Goal: Information Seeking & Learning: Understand process/instructions

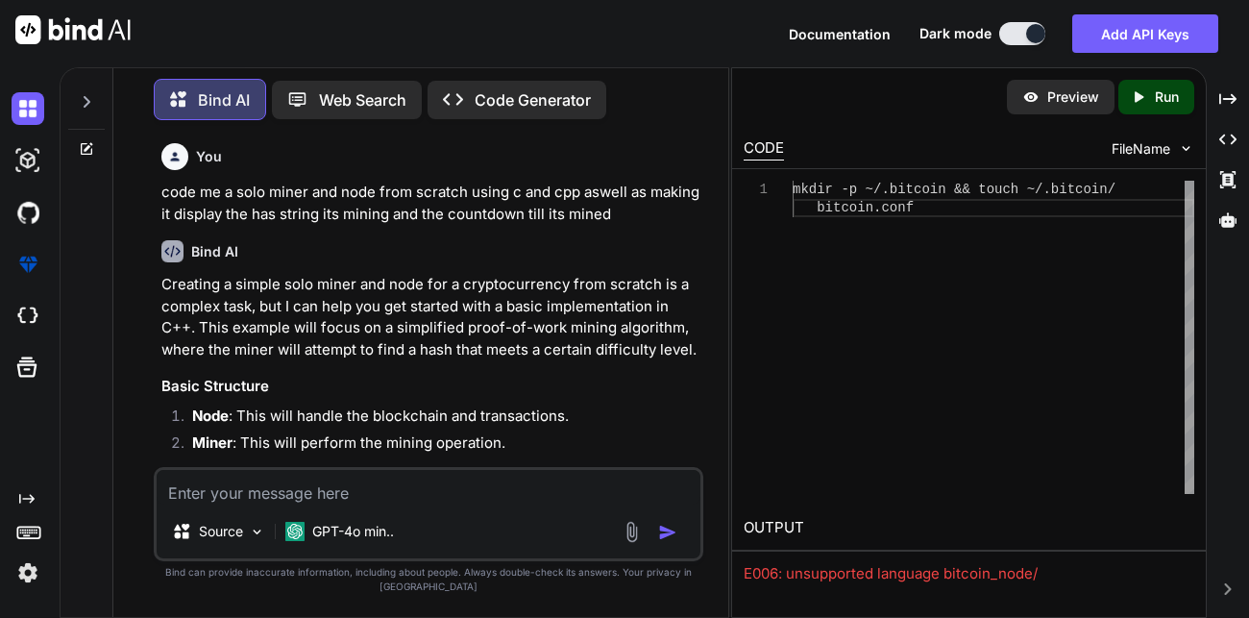
scroll to position [19082, 0]
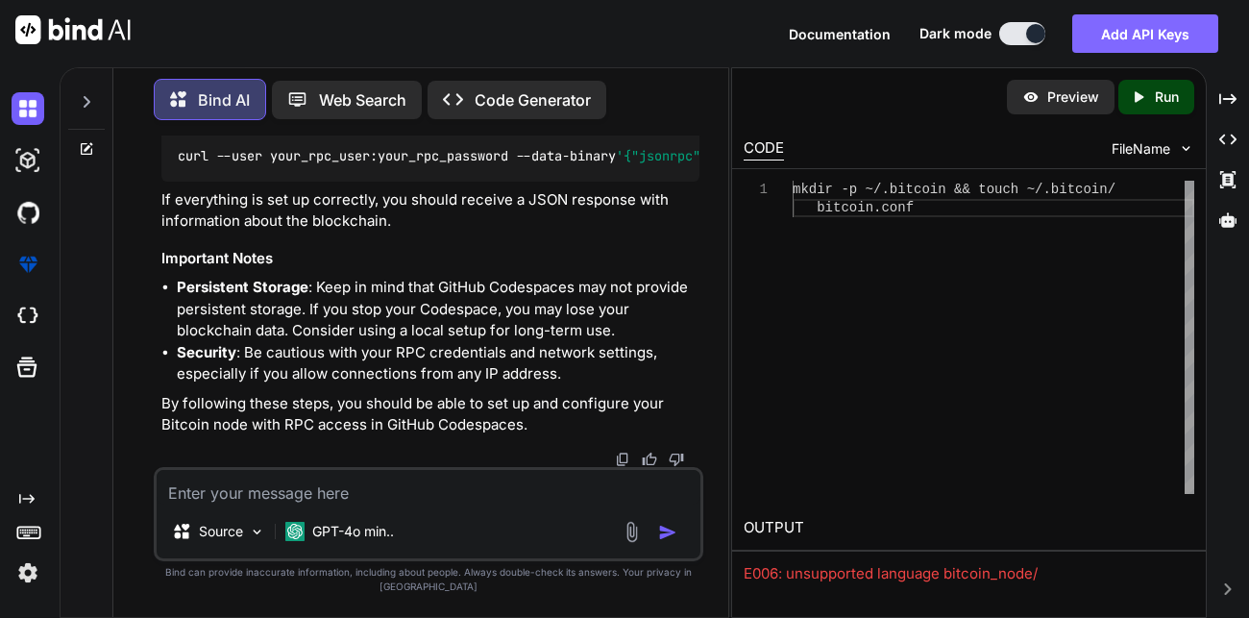
click at [1142, 26] on button "Add API Keys" at bounding box center [1145, 33] width 146 height 38
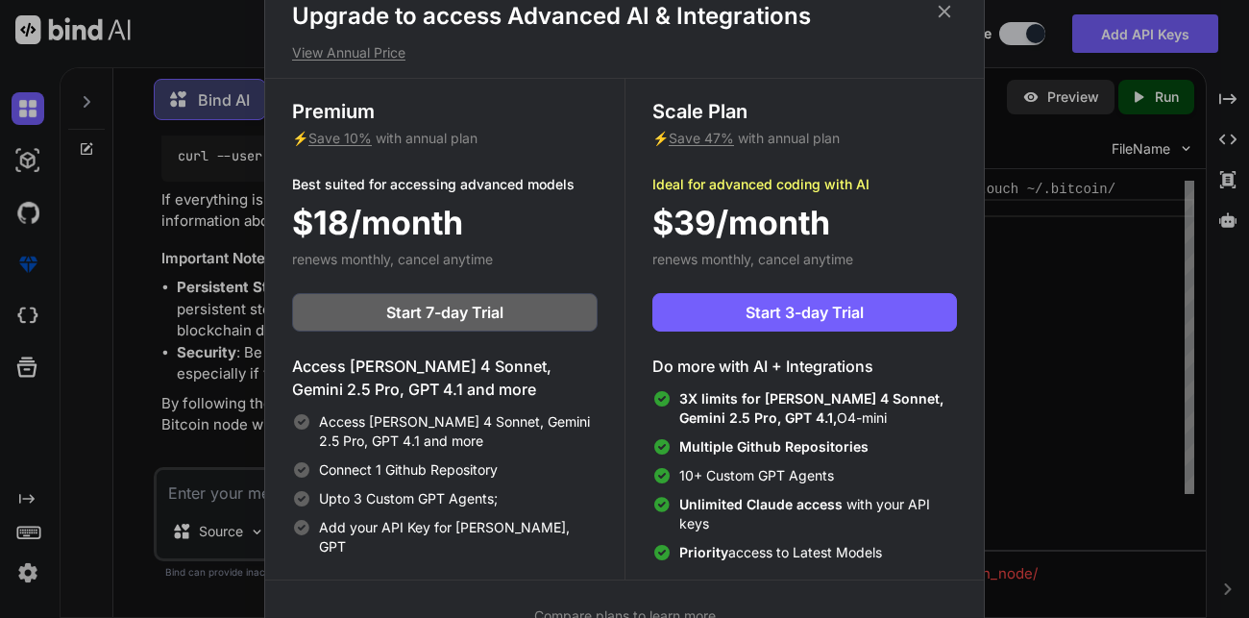
click at [947, 8] on icon at bounding box center [945, 11] width 12 height 12
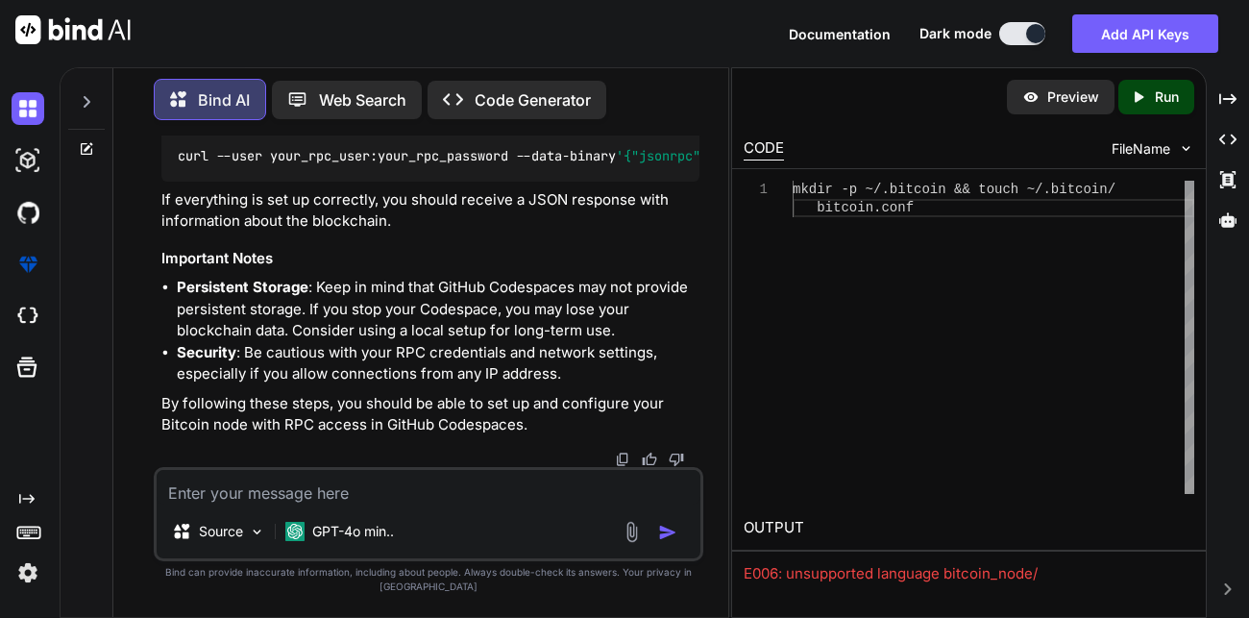
click at [79, 33] on img at bounding box center [72, 29] width 115 height 29
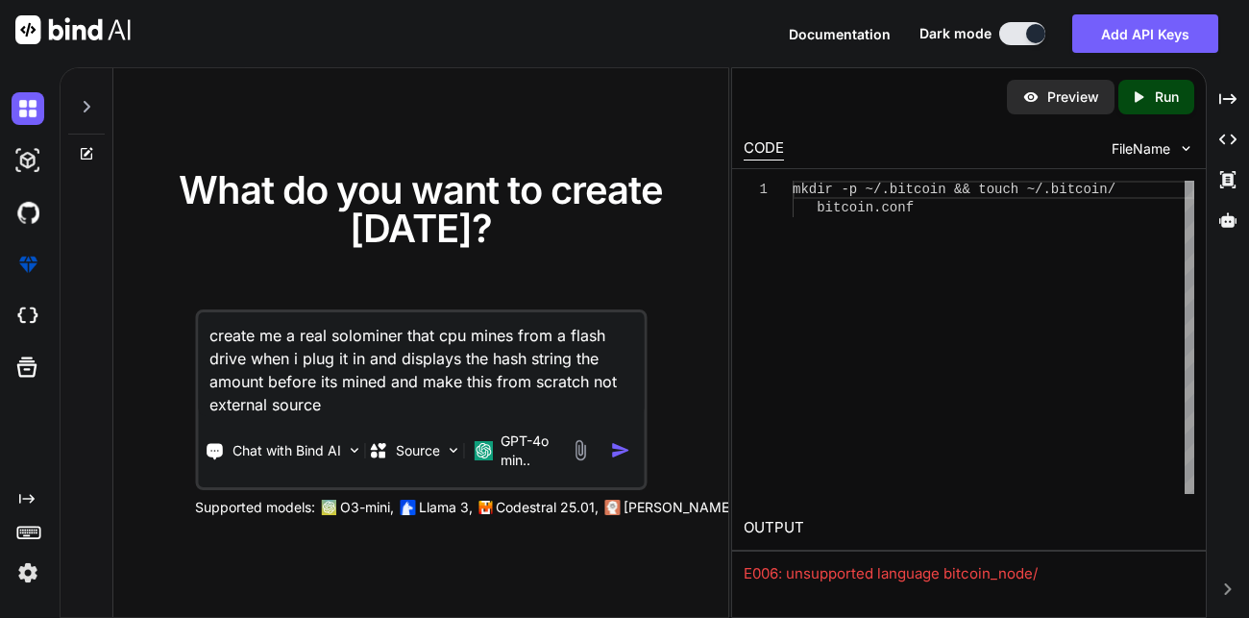
type textarea "create me a real solominer that cpu mines from a flash drive when i plug it in …"
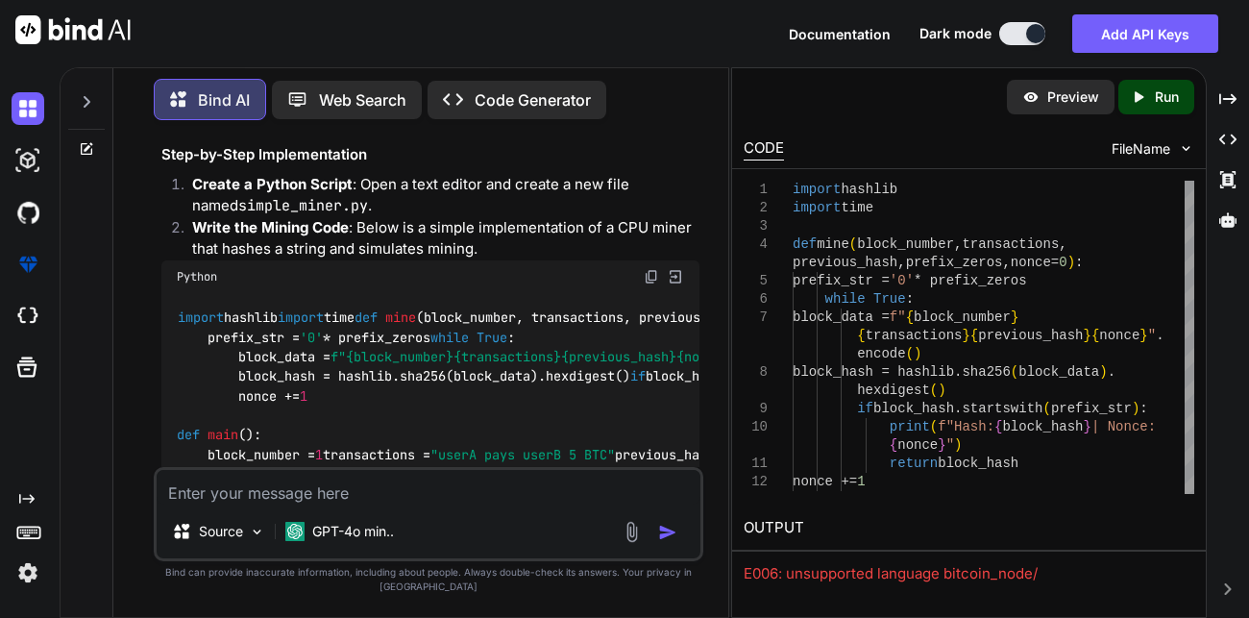
scroll to position [365, 0]
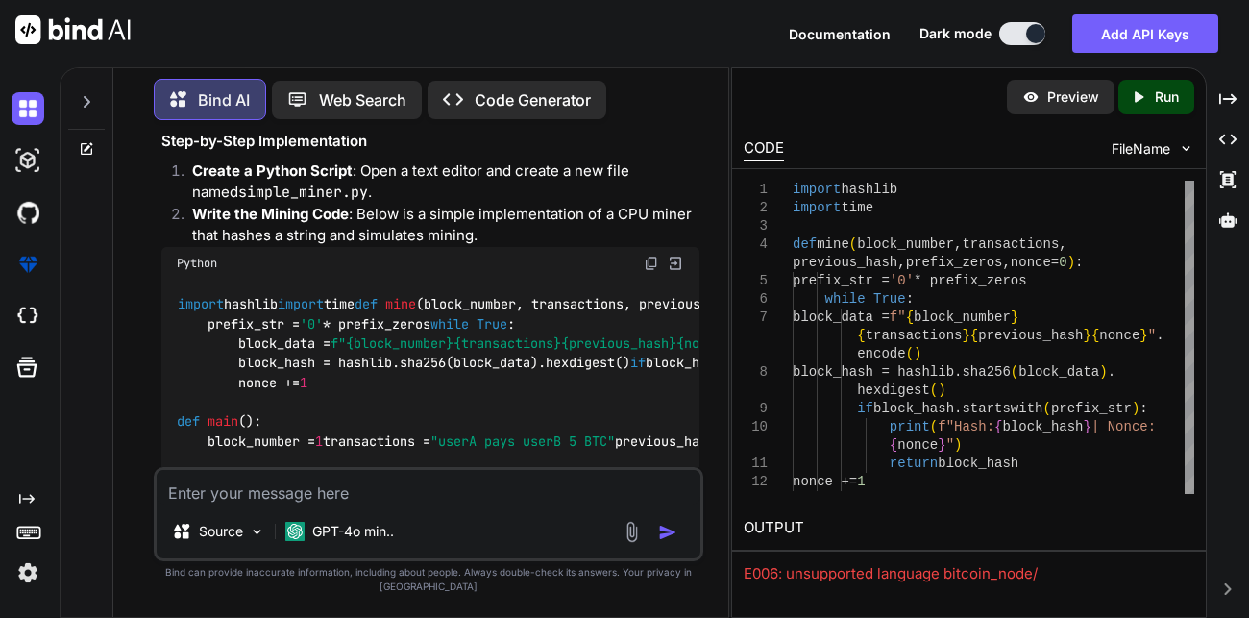
click at [1165, 101] on p "Run" at bounding box center [1167, 96] width 24 height 19
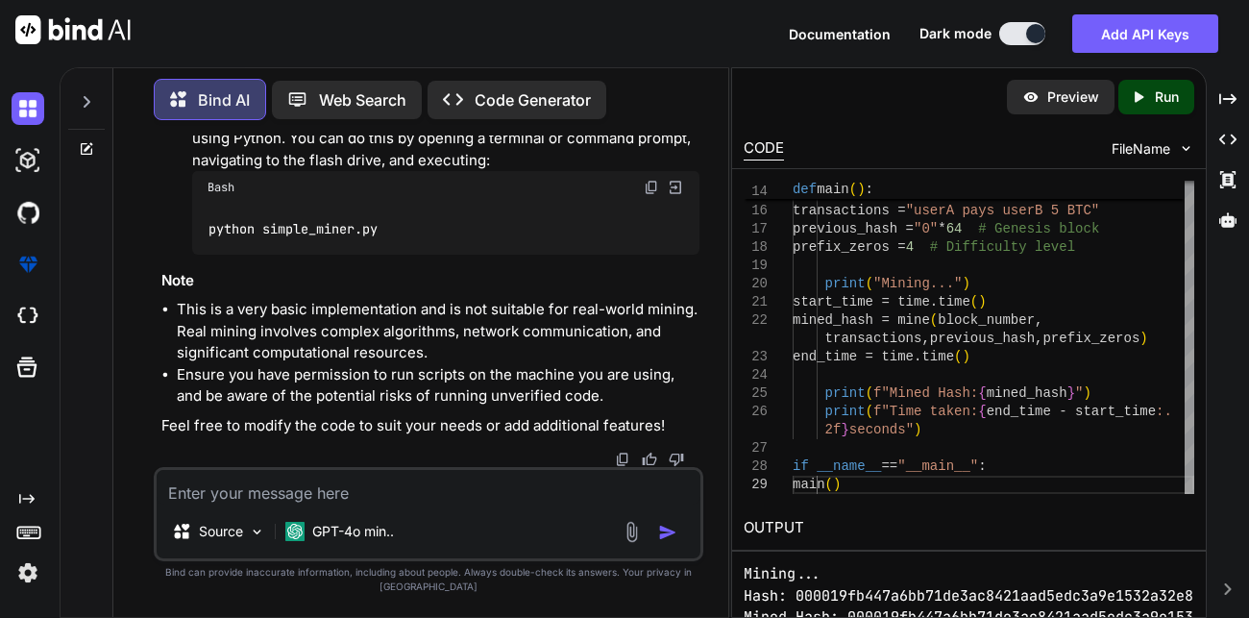
scroll to position [1411, 0]
click at [406, 505] on textarea at bounding box center [429, 487] width 544 height 35
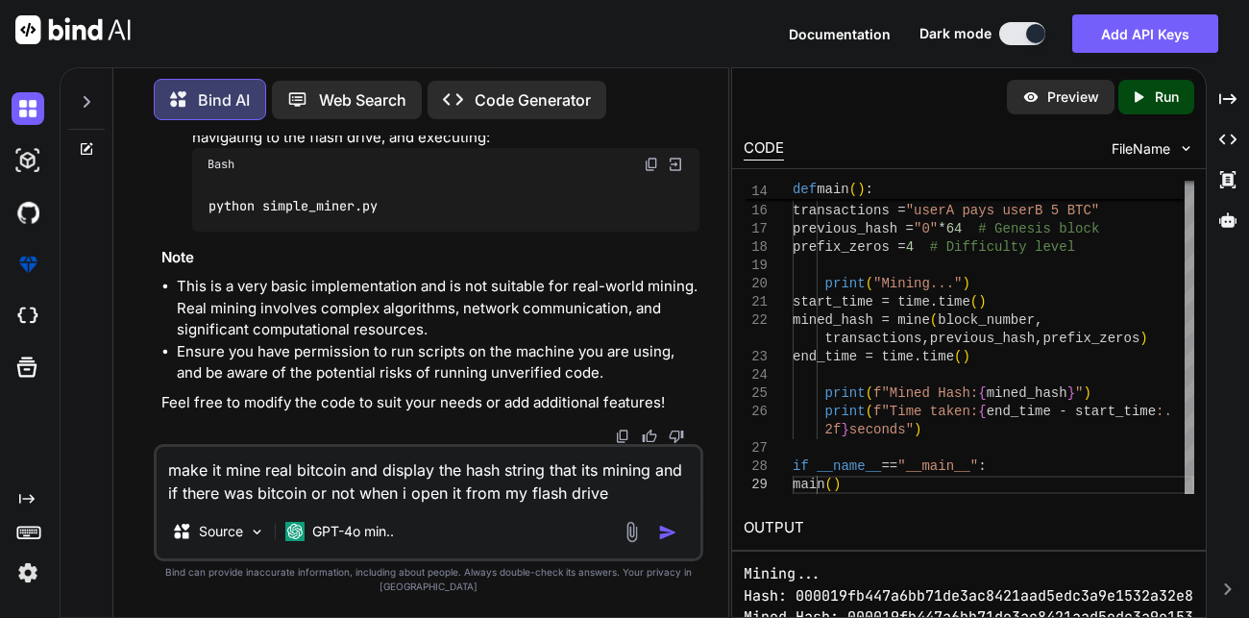
type textarea "make it mine real bitcoin and display the hash string that its mining and if th…"
click at [666, 542] on img "button" at bounding box center [667, 532] width 19 height 19
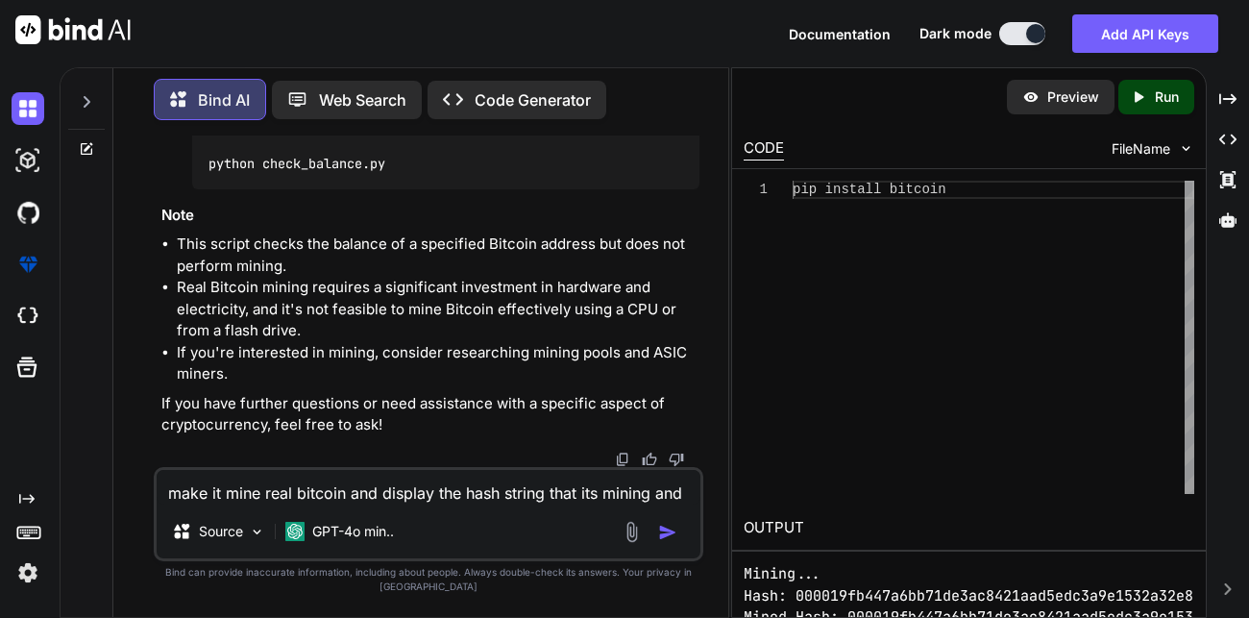
scroll to position [3282, 0]
click at [259, 505] on textarea "make it mine real bitcoin and display the hash string that its mining and if th…" at bounding box center [429, 487] width 544 height 35
type textarea "do what i asked i dont care about profit"
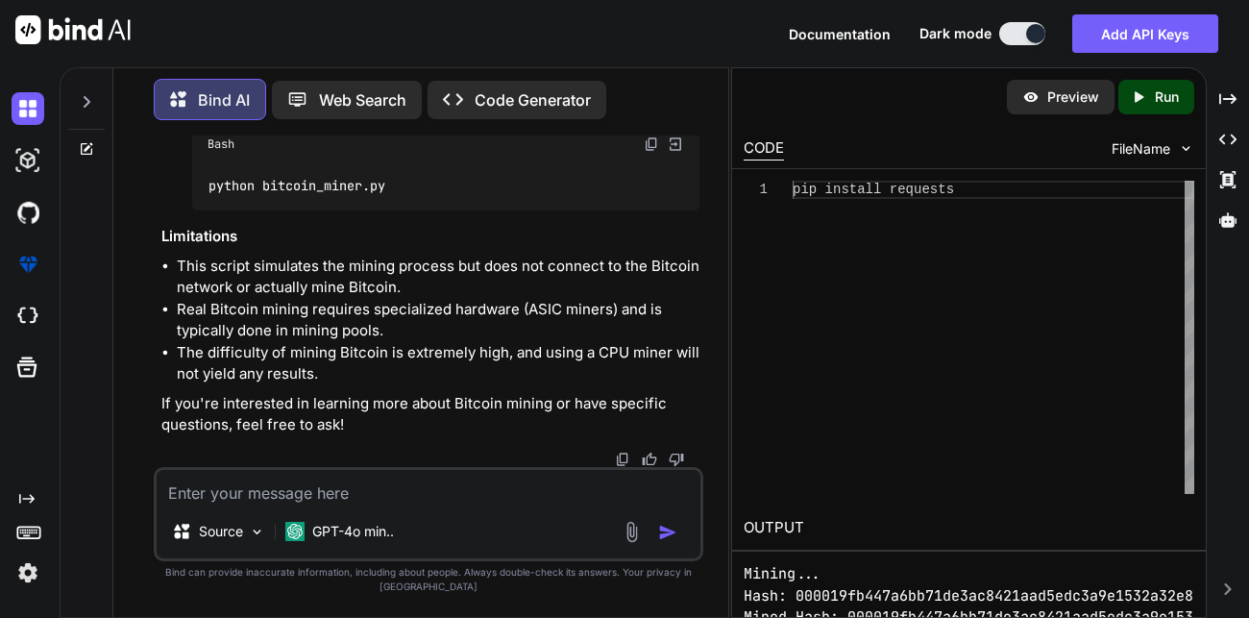
scroll to position [4669, 0]
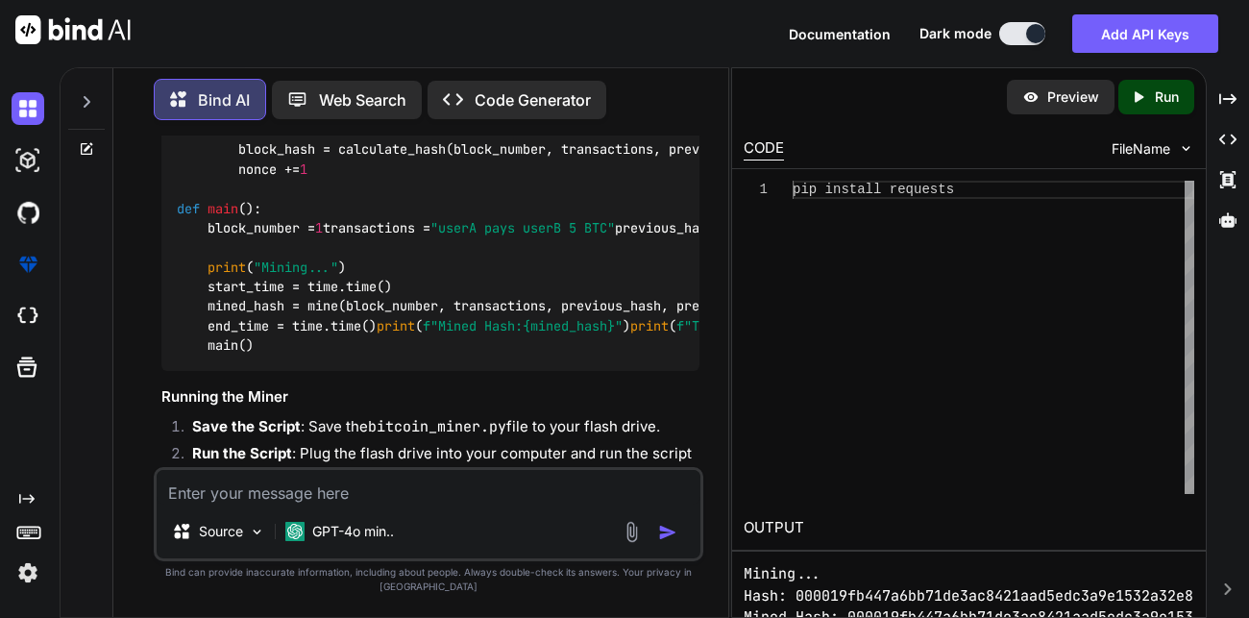
scroll to position [3820, 0]
click at [867, 214] on div "pip install requests" at bounding box center [994, 337] width 402 height 313
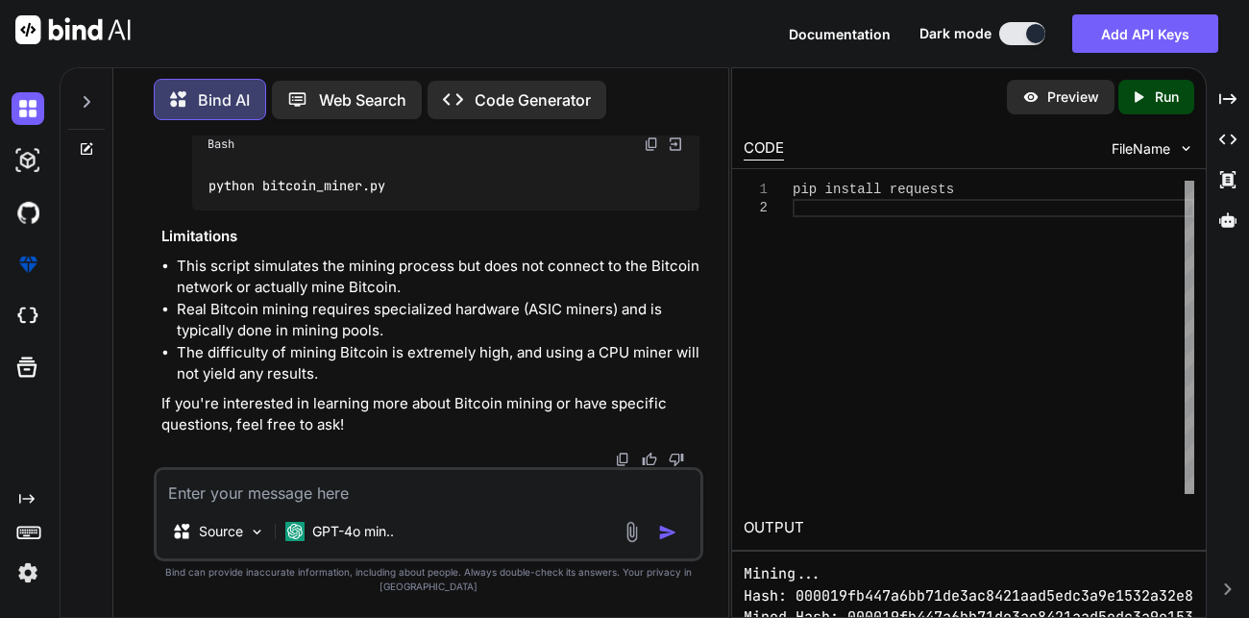
scroll to position [5122, 0]
click at [368, 505] on textarea at bounding box center [429, 487] width 544 height 35
type textarea "m"
type textarea "redo but use c and cpp with bash and name the files"
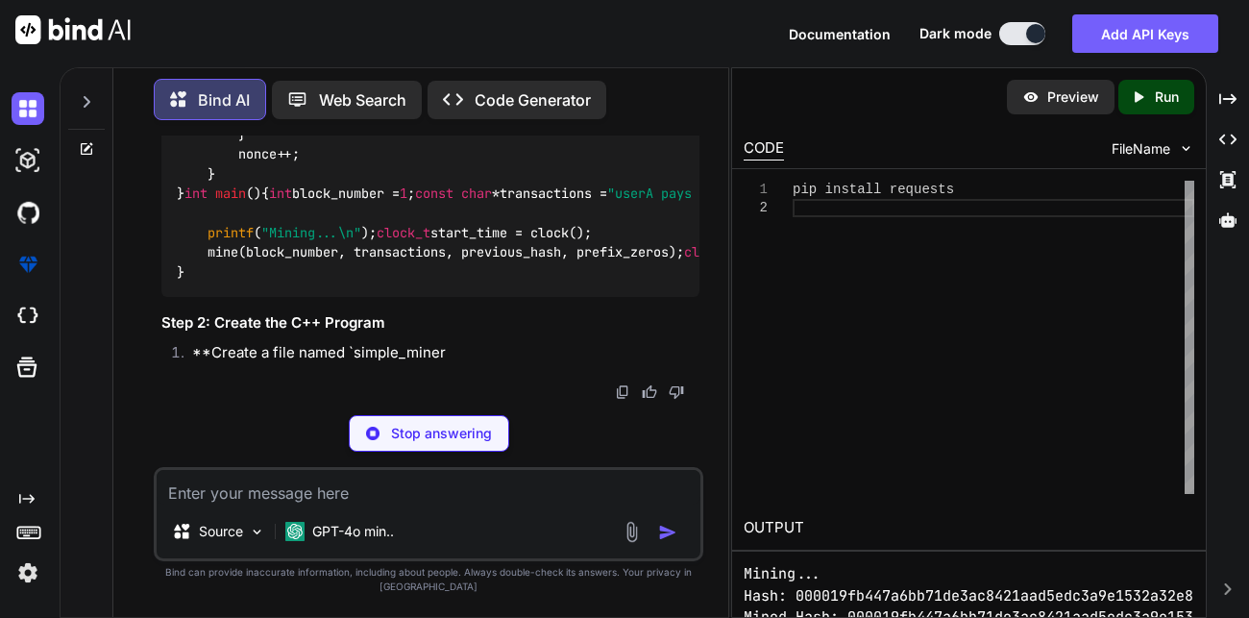
scroll to position [5685, 0]
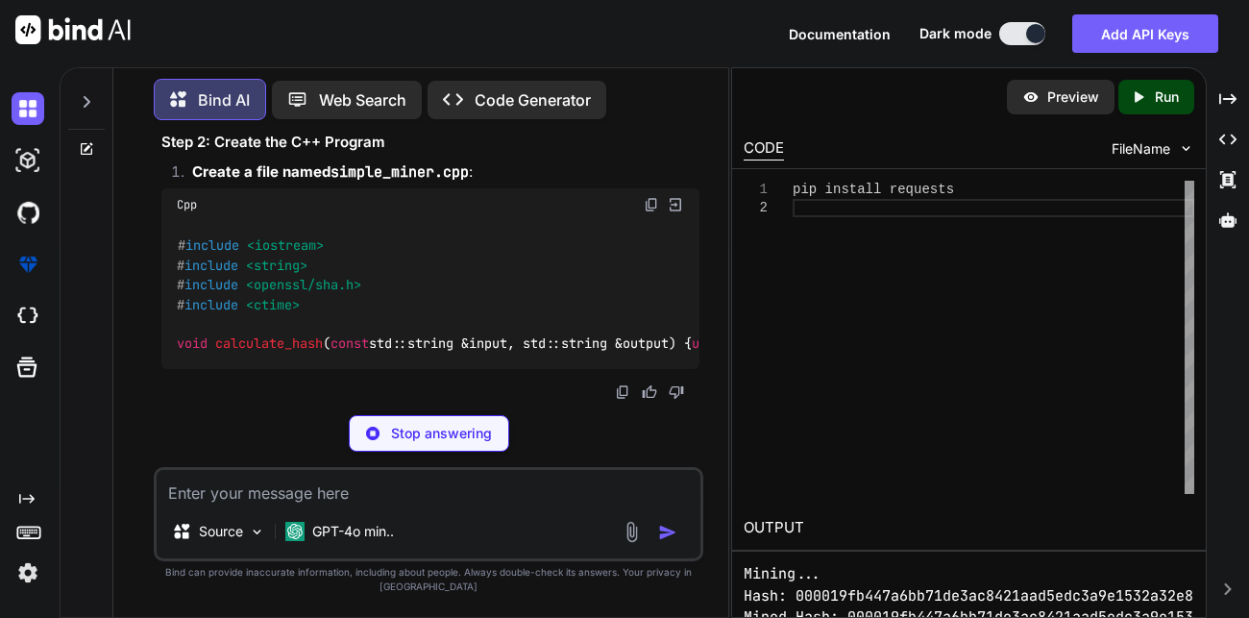
click at [265, 496] on textarea at bounding box center [429, 487] width 544 height 35
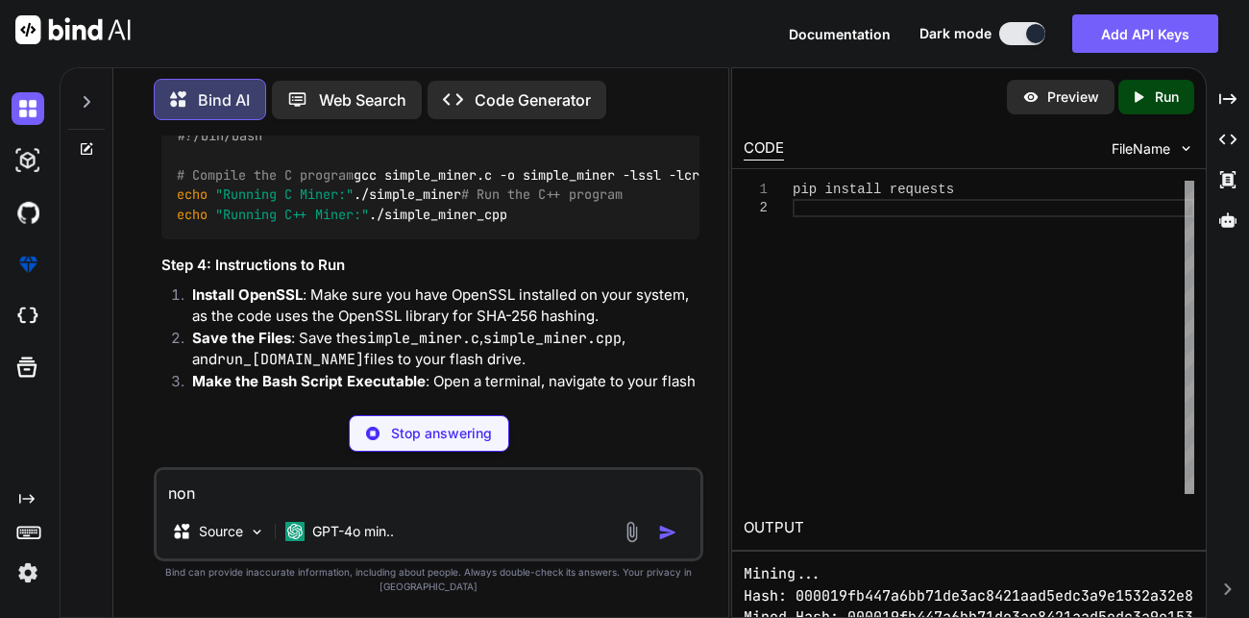
scroll to position [5940, 0]
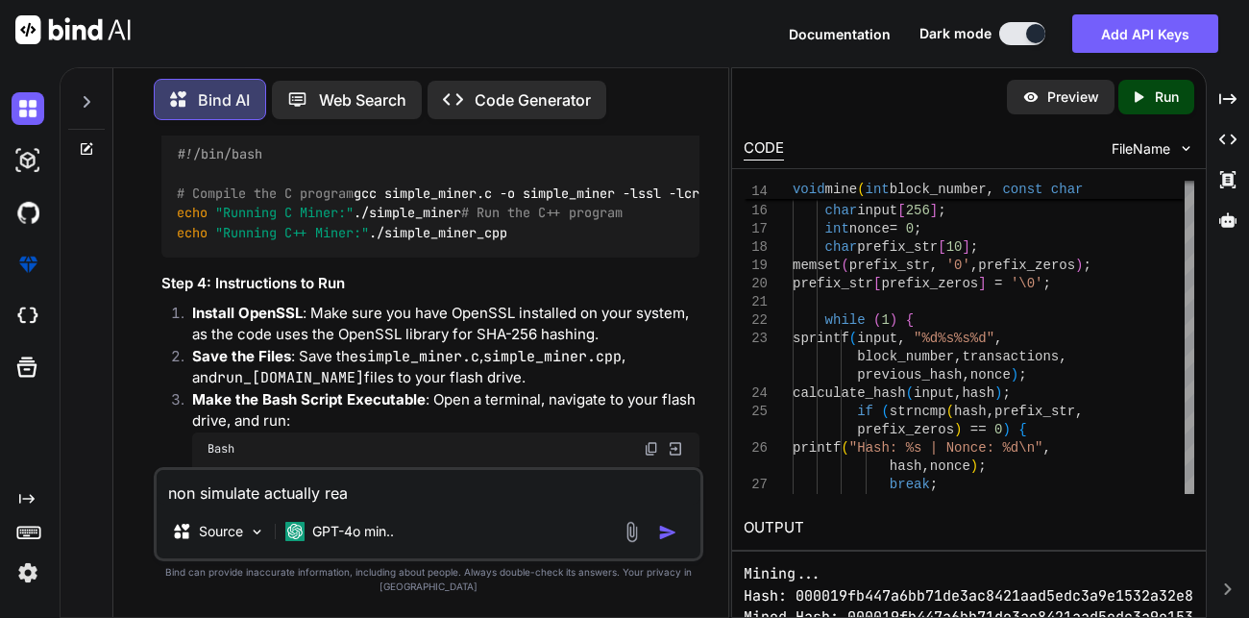
type textarea "non simulate actually real"
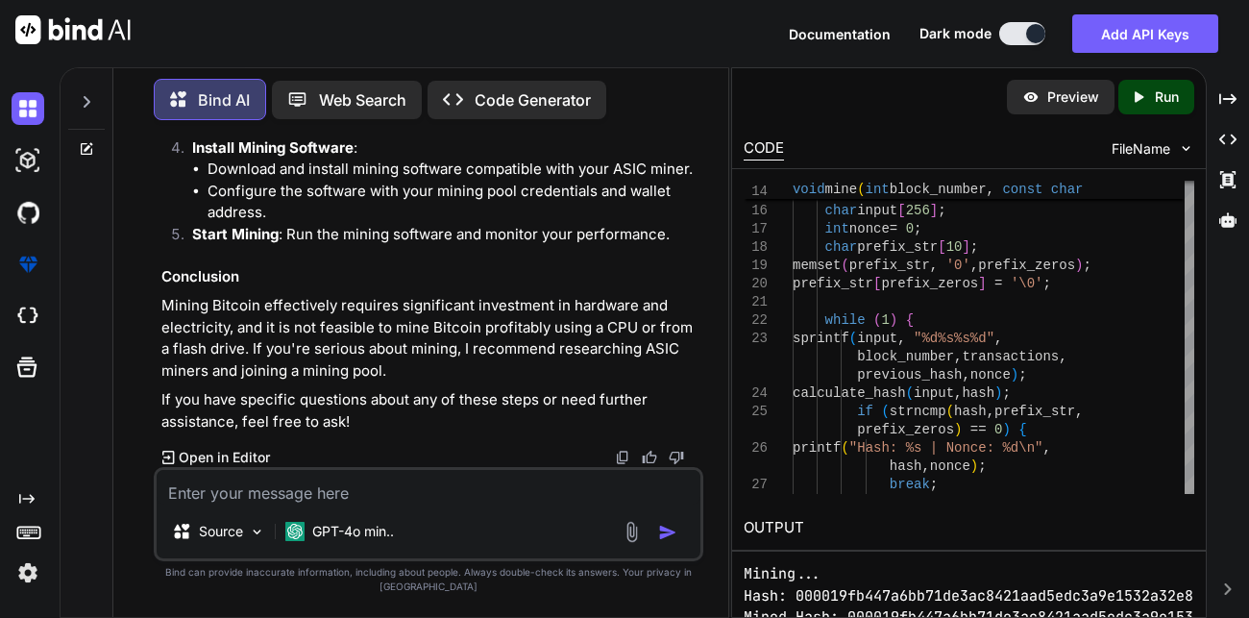
scroll to position [9961, 0]
type textarea "i wanna build it from scratch"
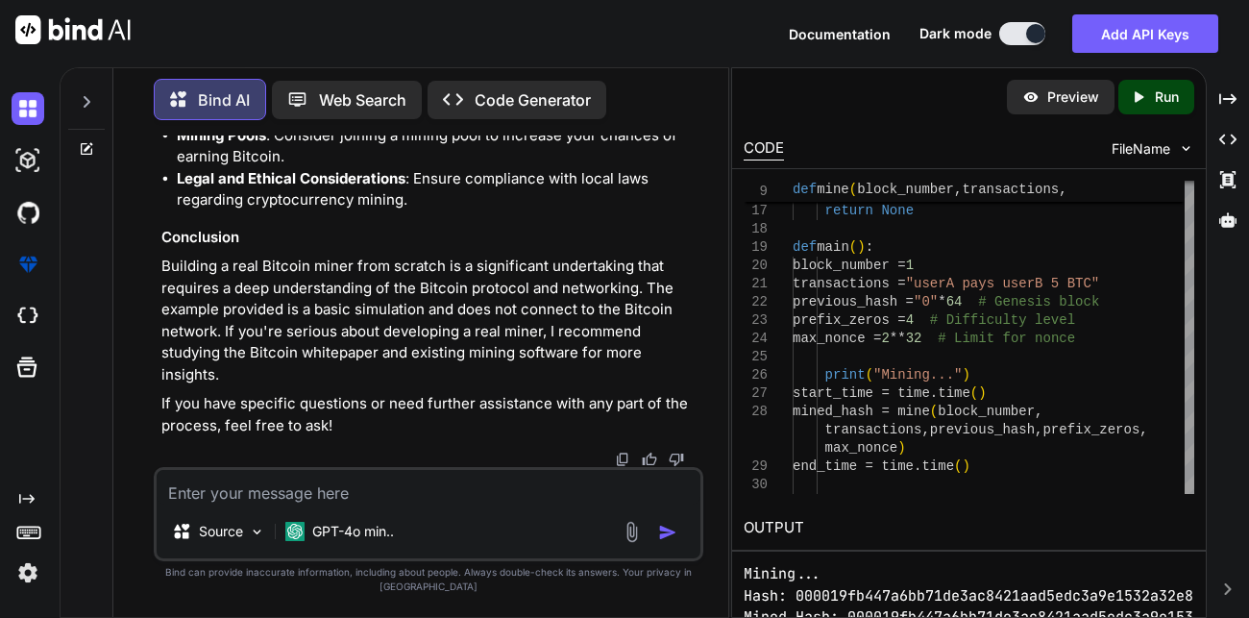
scroll to position [11016, 0]
click at [1160, 100] on p "Run" at bounding box center [1167, 96] width 24 height 19
click at [949, 573] on pre "Mining... Hash: 000019fb447a6bb71de3ac8421aad5edc3a9e1532a32e8671273f884cca847b…" at bounding box center [969, 606] width 451 height 86
click at [304, 502] on textarea at bounding box center [429, 487] width 544 height 35
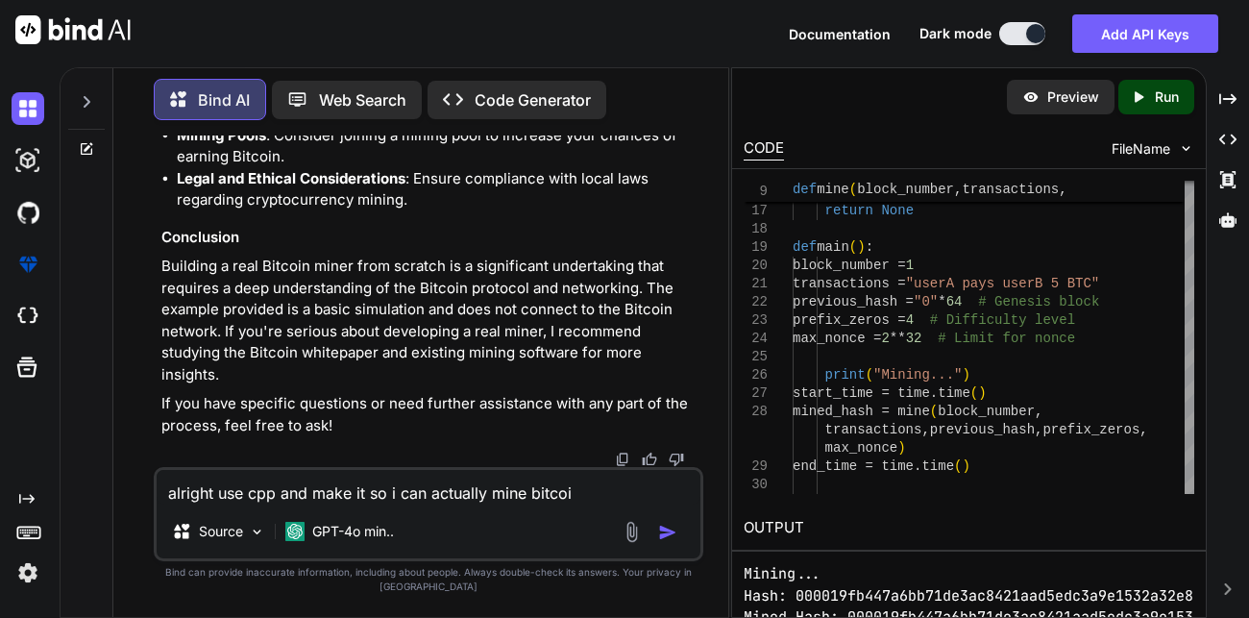
type textarea "alright use cpp and make it so i can actually mine bitcoin"
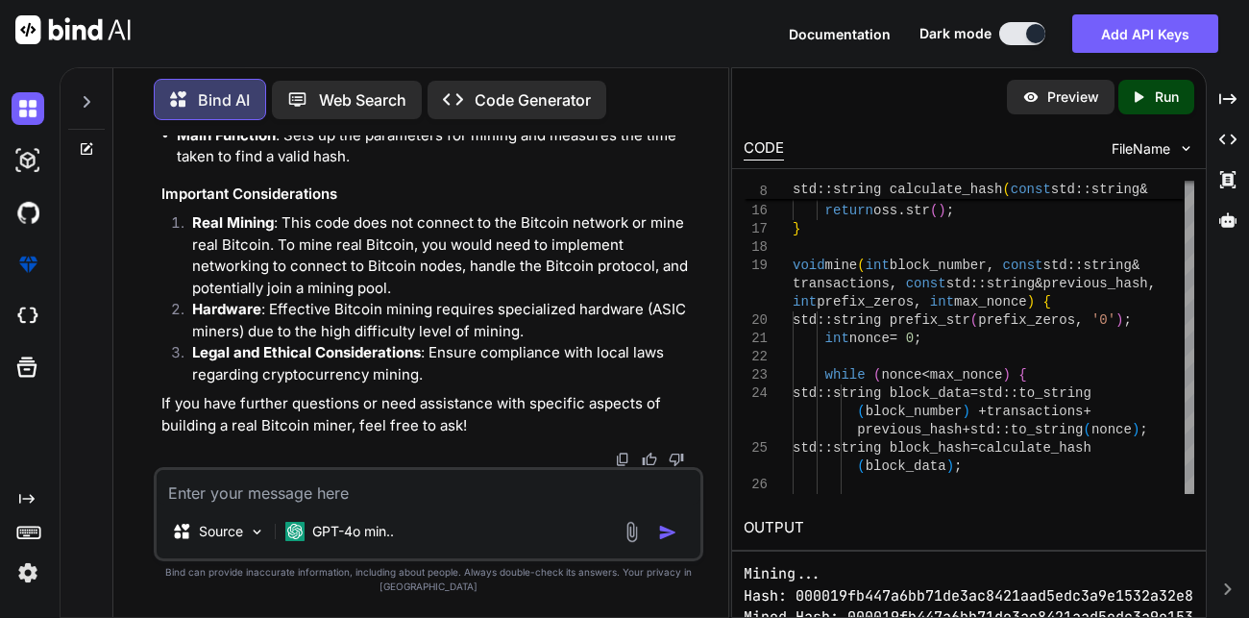
scroll to position [14784, 0]
click at [371, 494] on textarea at bounding box center [429, 487] width 544 height 35
click at [1146, 99] on icon "Created with Pixso." at bounding box center [1142, 96] width 25 height 17
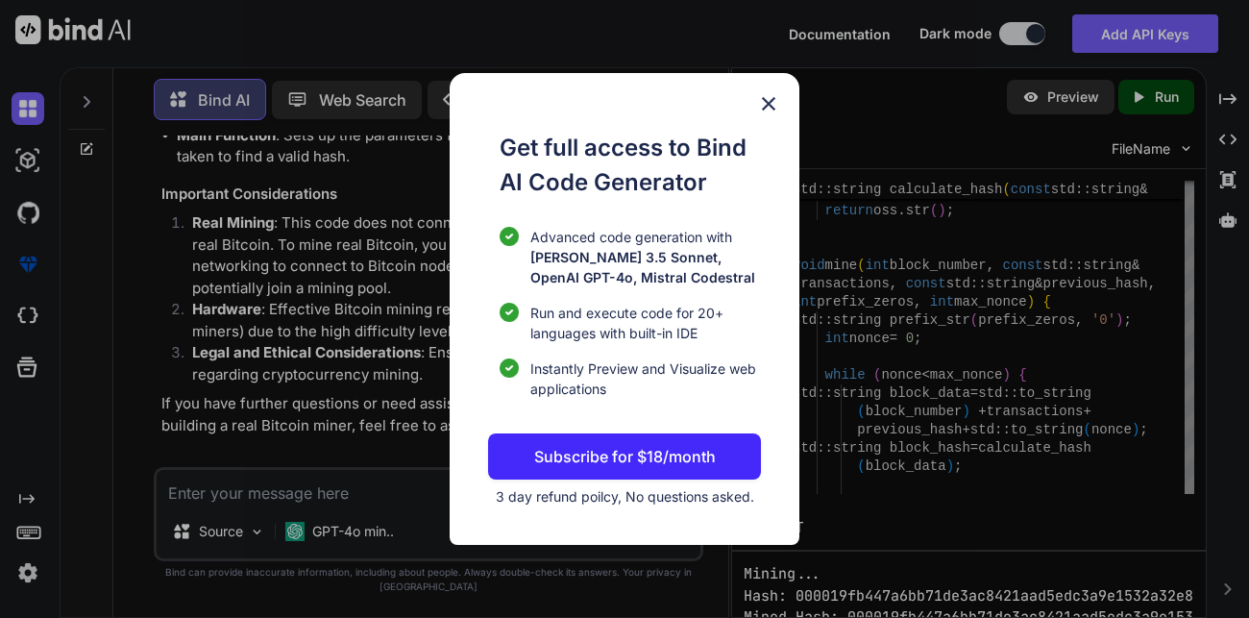
click at [772, 96] on img at bounding box center [768, 103] width 23 height 23
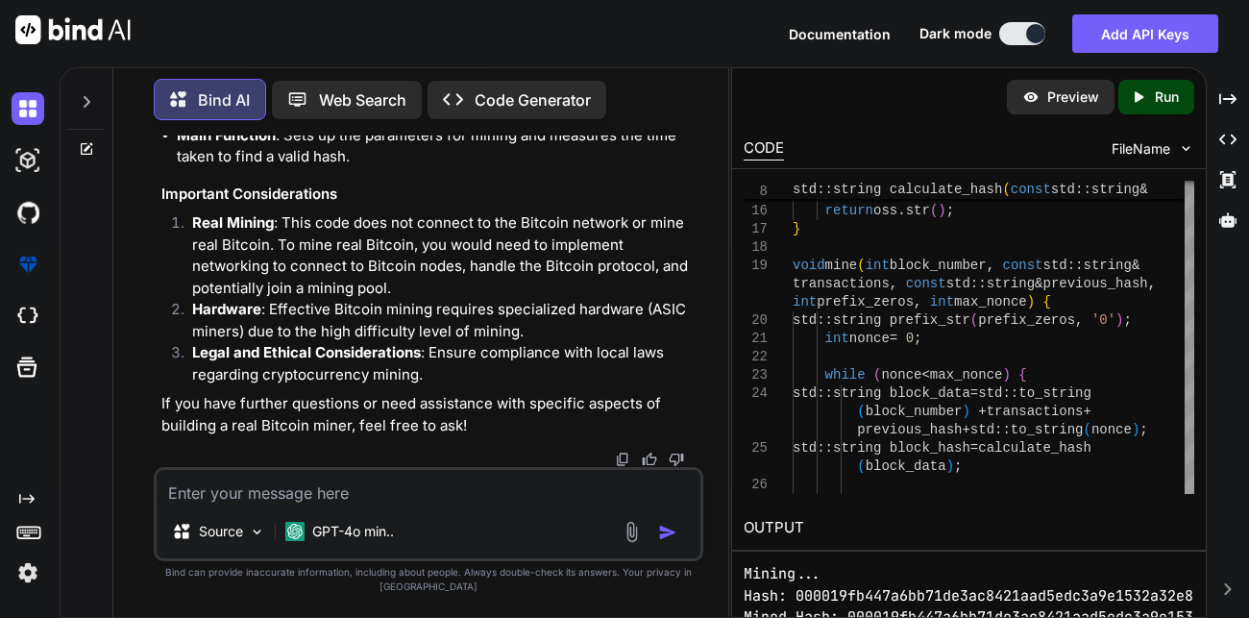
click at [1058, 97] on p "Preview" at bounding box center [1074, 96] width 52 height 19
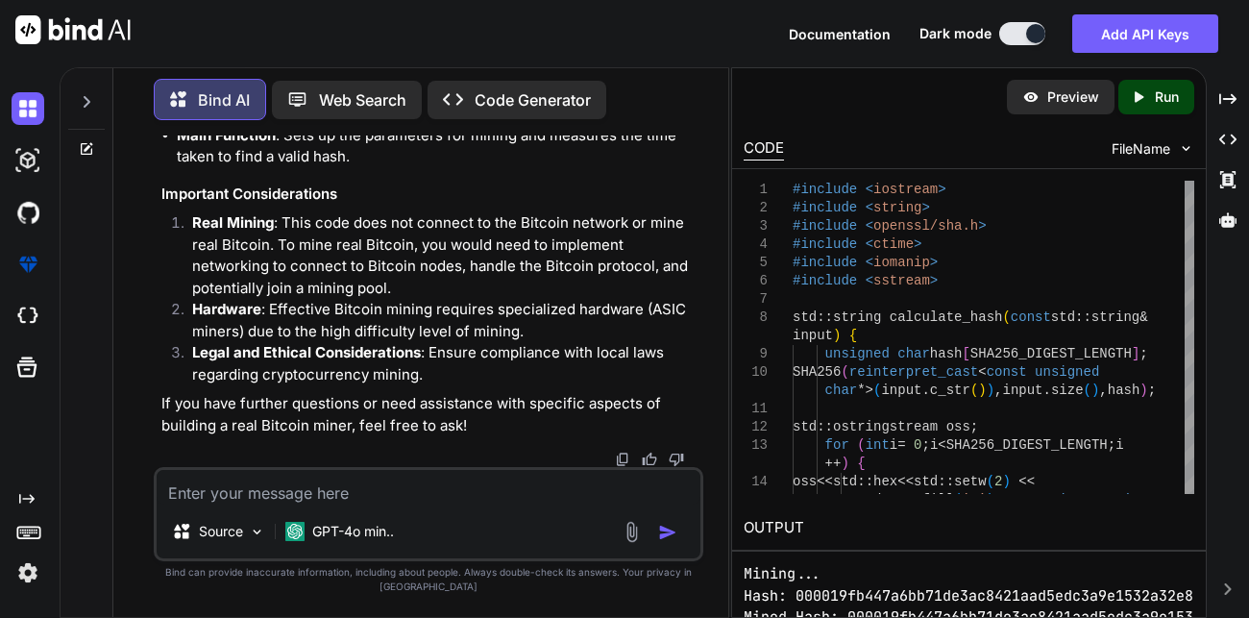
click at [401, 505] on textarea at bounding box center [429, 487] width 544 height 35
type textarea "r"
type textarea "connect it to the bitcoin network"
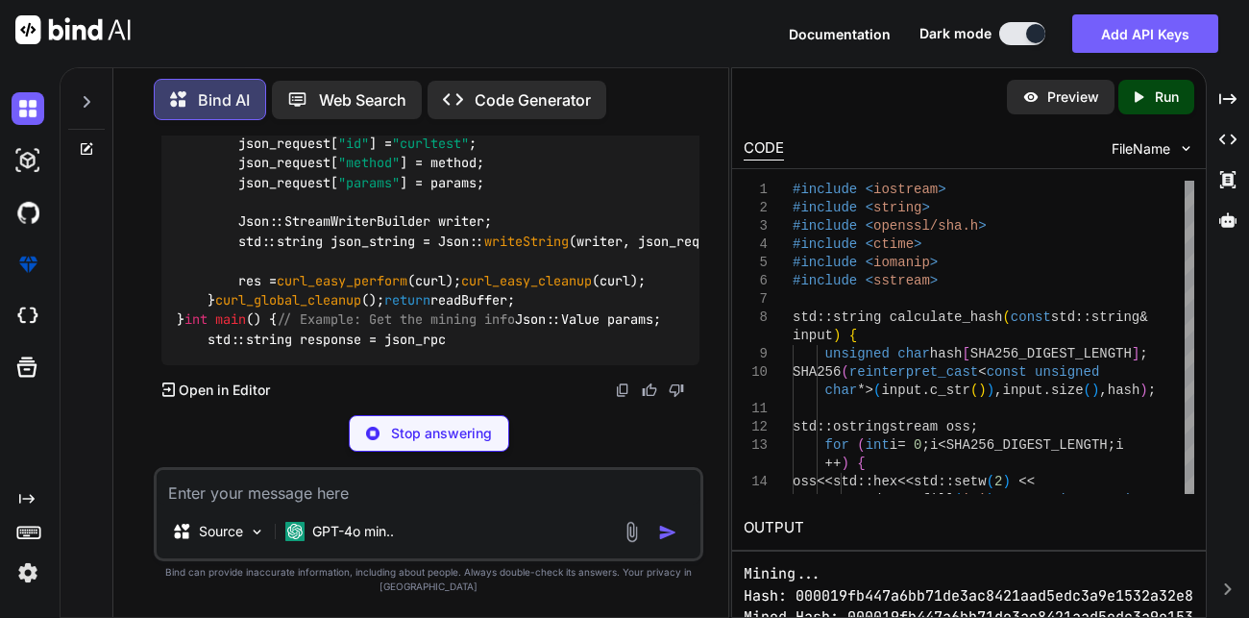
scroll to position [15881, 0]
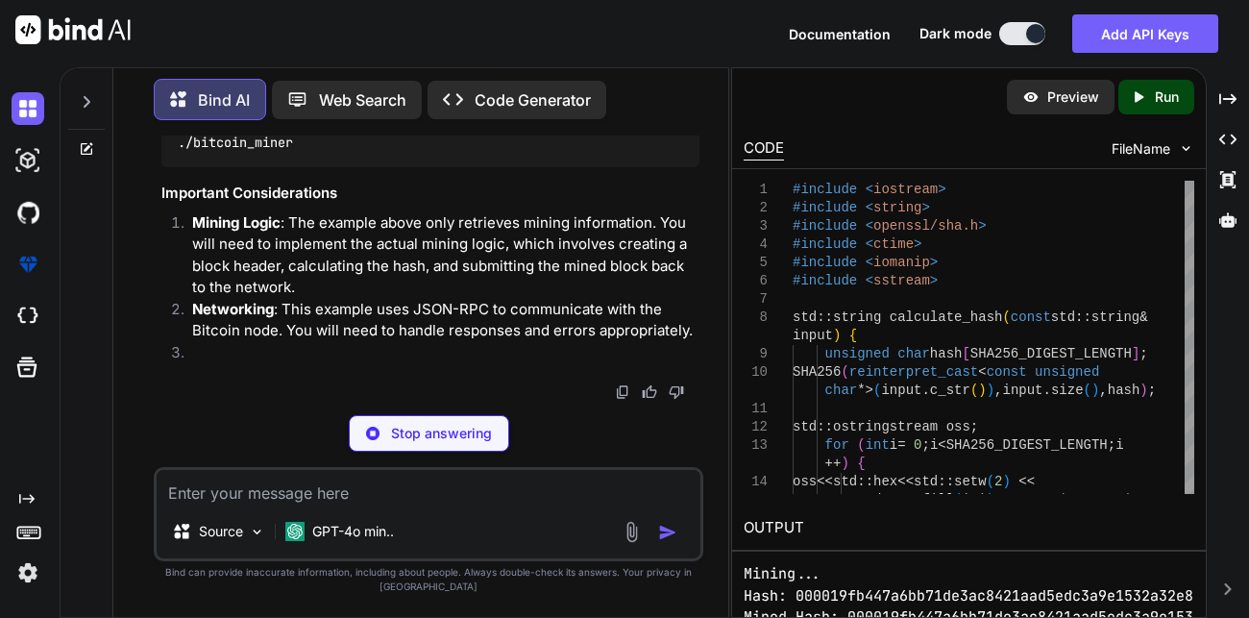
drag, startPoint x: 297, startPoint y: 196, endPoint x: 445, endPoint y: 192, distance: 148.0
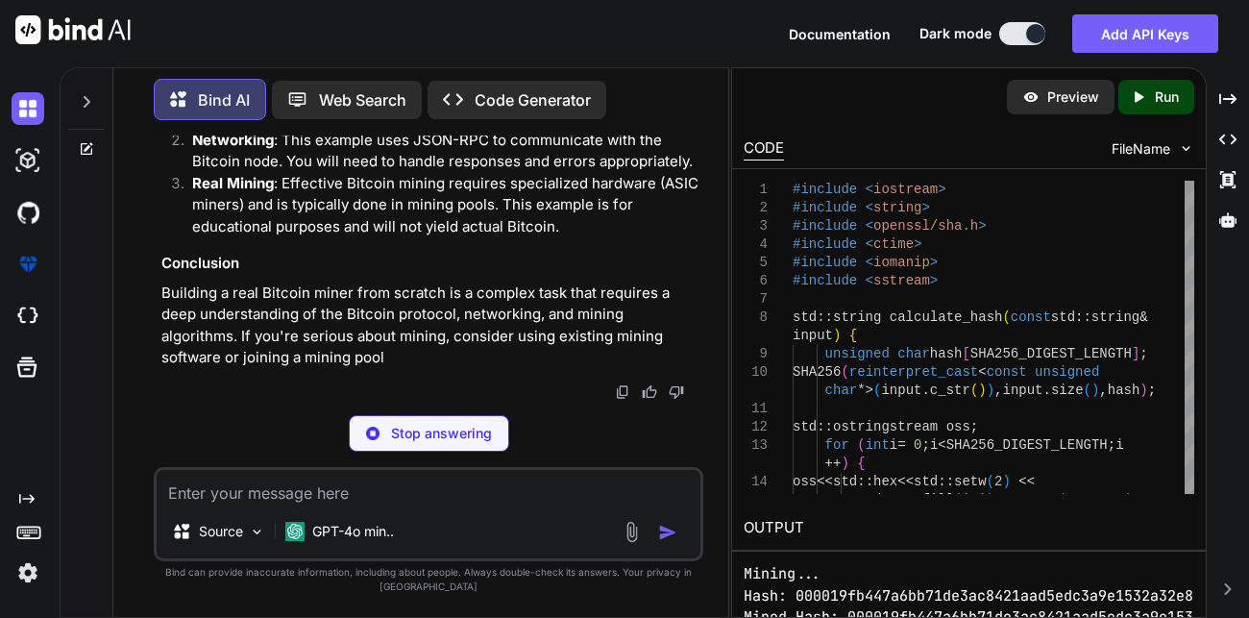
copy code "bitcoin_miner.cpp"
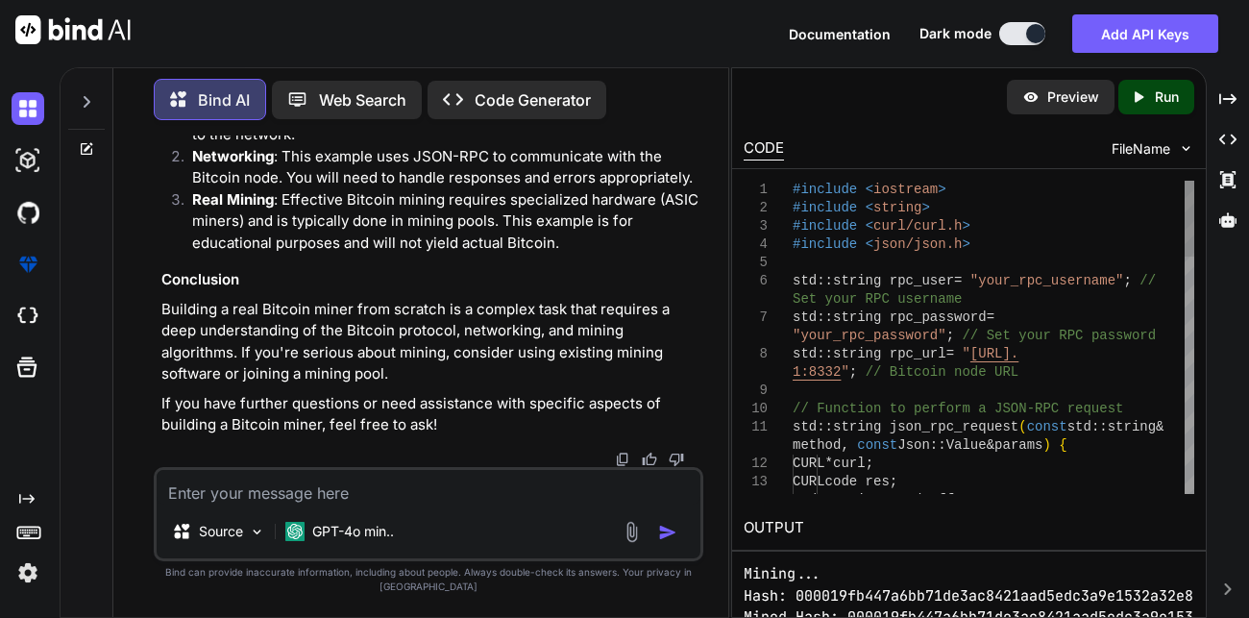
drag, startPoint x: 446, startPoint y: 194, endPoint x: 300, endPoint y: 196, distance: 146.1
copy code "bitcoin_miner.cpp"
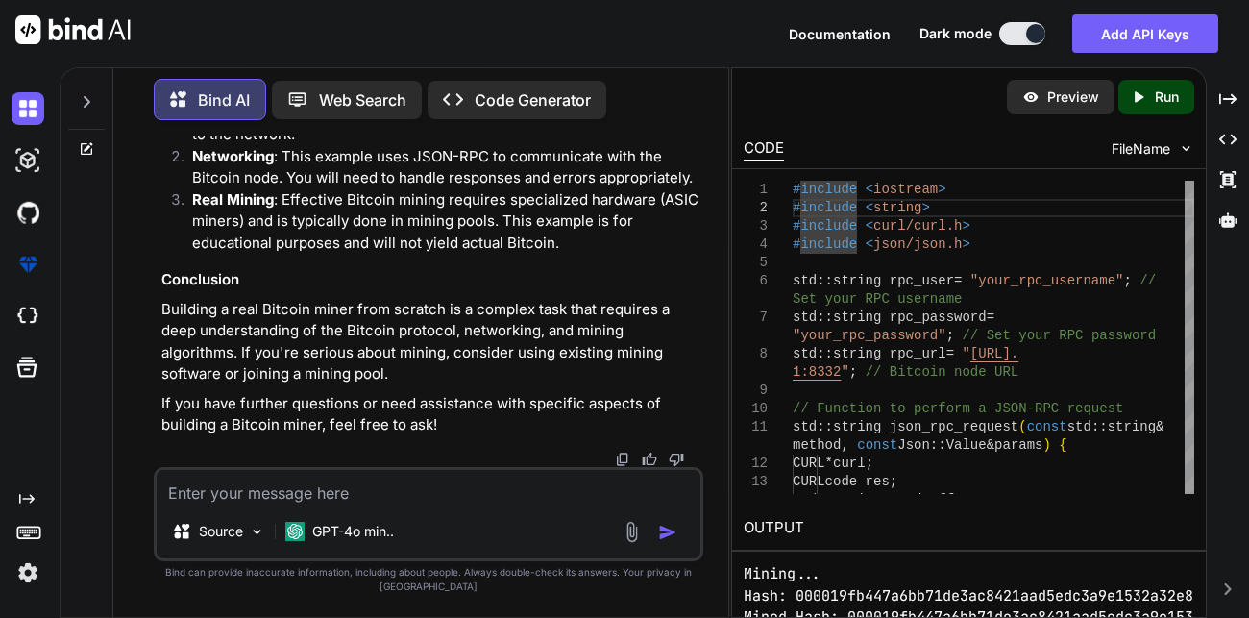
click at [361, 505] on textarea at bounding box center [429, 487] width 544 height 35
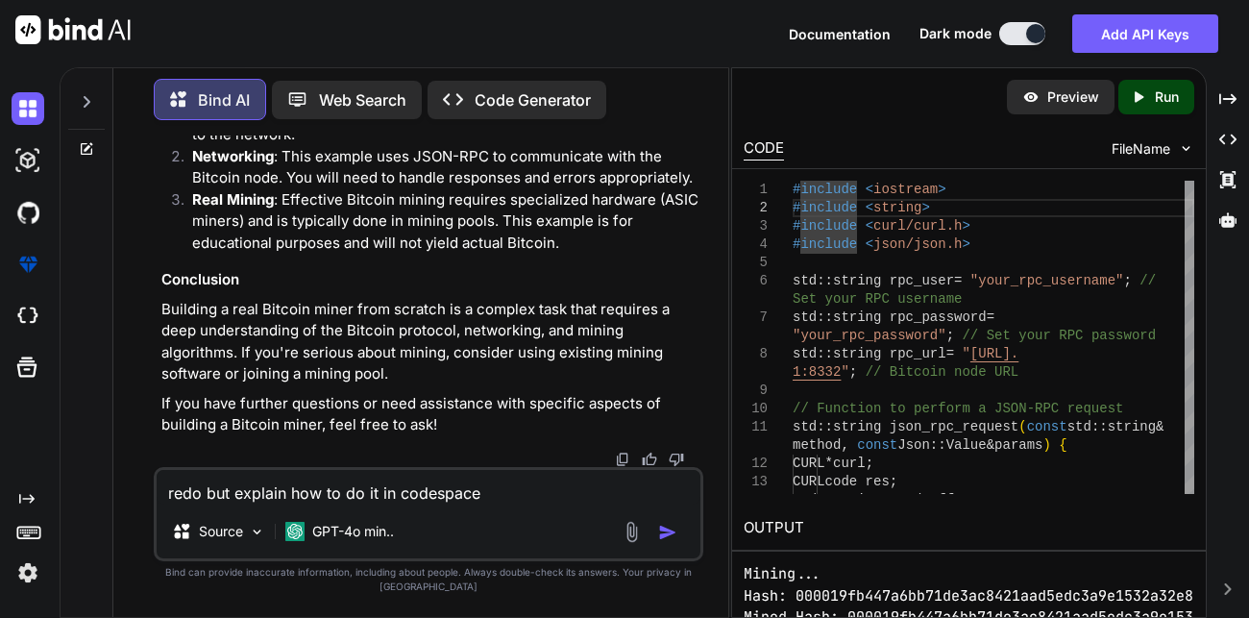
type textarea "redo but explain how to do it in codespaces"
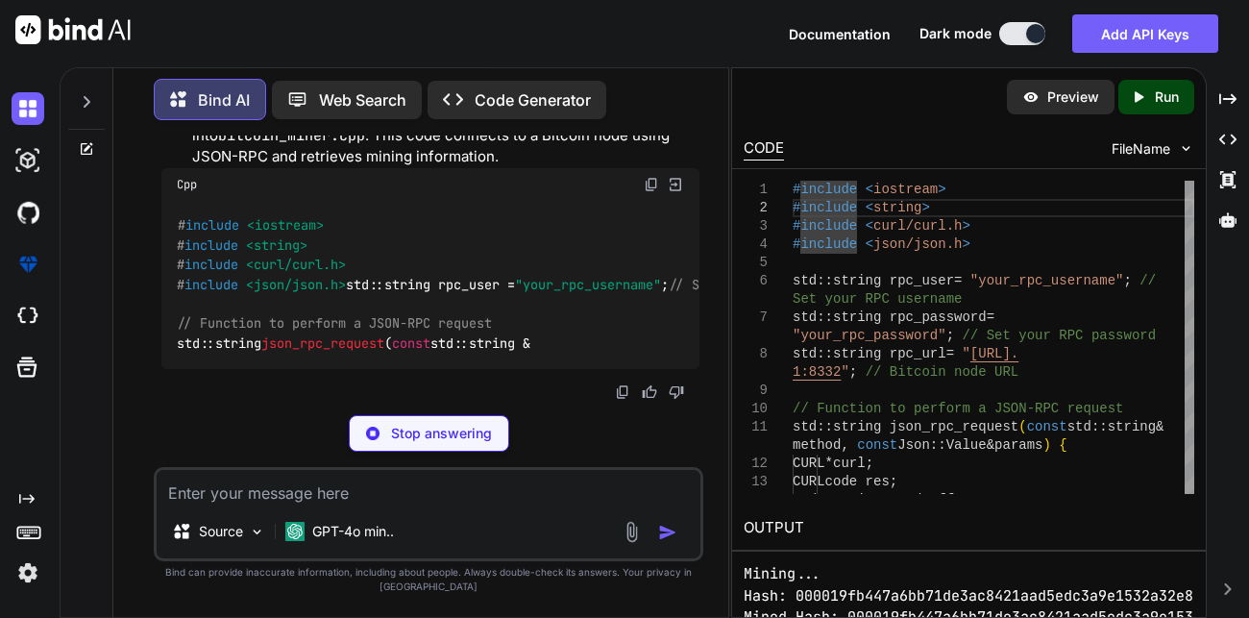
scroll to position [18232, 0]
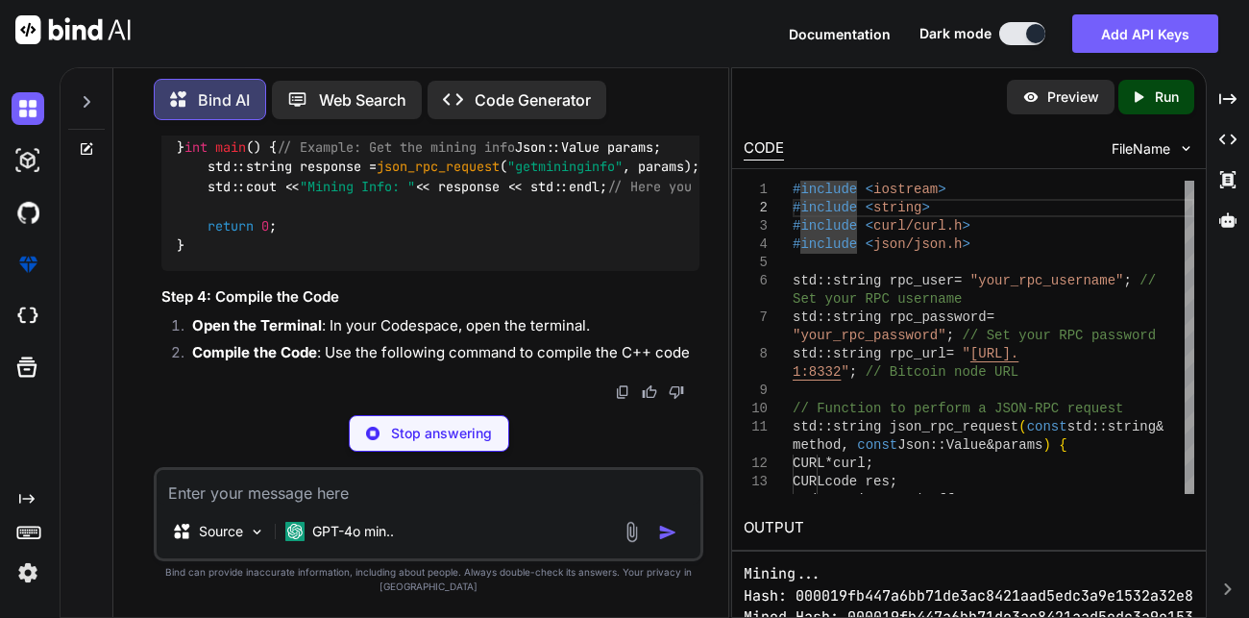
scroll to position [18531, 0]
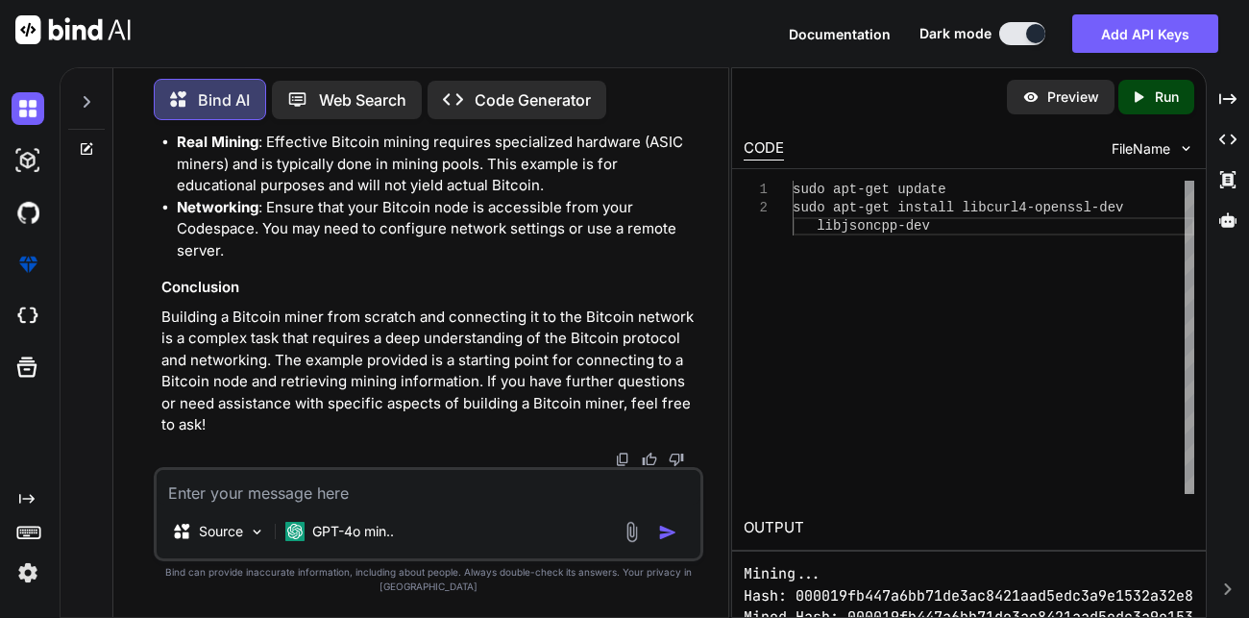
click at [443, 505] on textarea at bounding box center [429, 487] width 544 height 35
drag, startPoint x: 186, startPoint y: 218, endPoint x: 476, endPoint y: 352, distance: 318.6
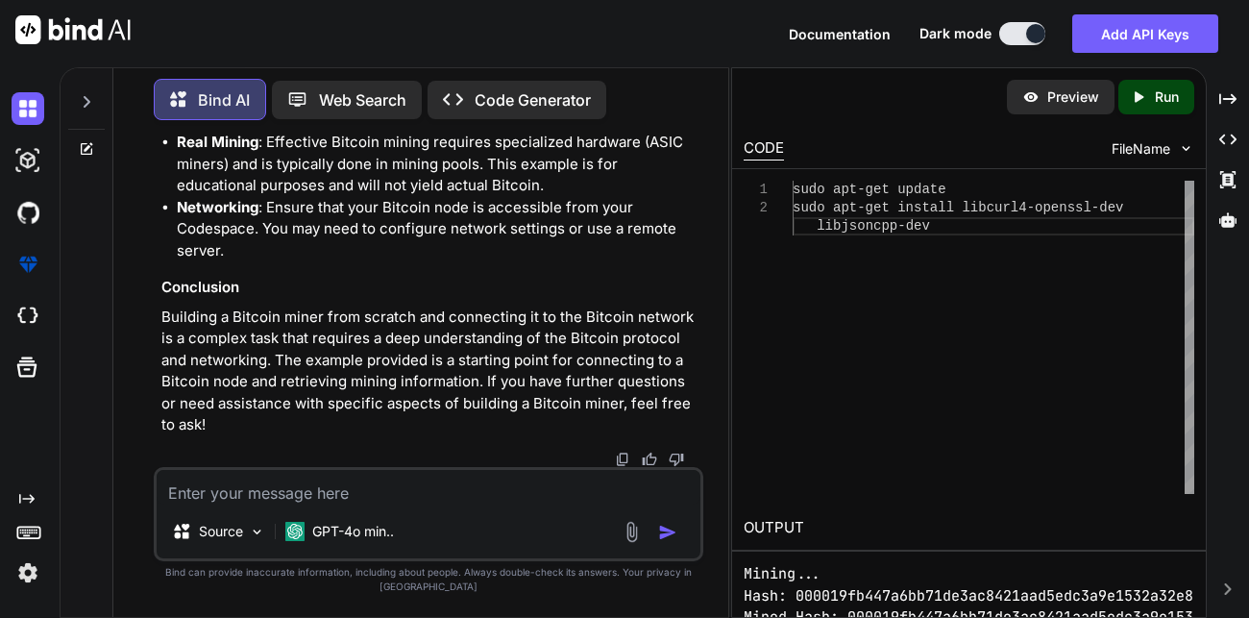
copy ol "Run a Bitcoin Node : To connect to the Bitcoin network, you need to run a Bitco…"
click at [392, 505] on textarea at bounding box center [429, 487] width 544 height 35
paste textarea "Run a Bitcoin Node: To connect to the Bitcoin network, you need to run a Bitcoi…"
type textarea "how to do this Run a Bitcoin Node: To connect to the Bitcoin network, you need …"
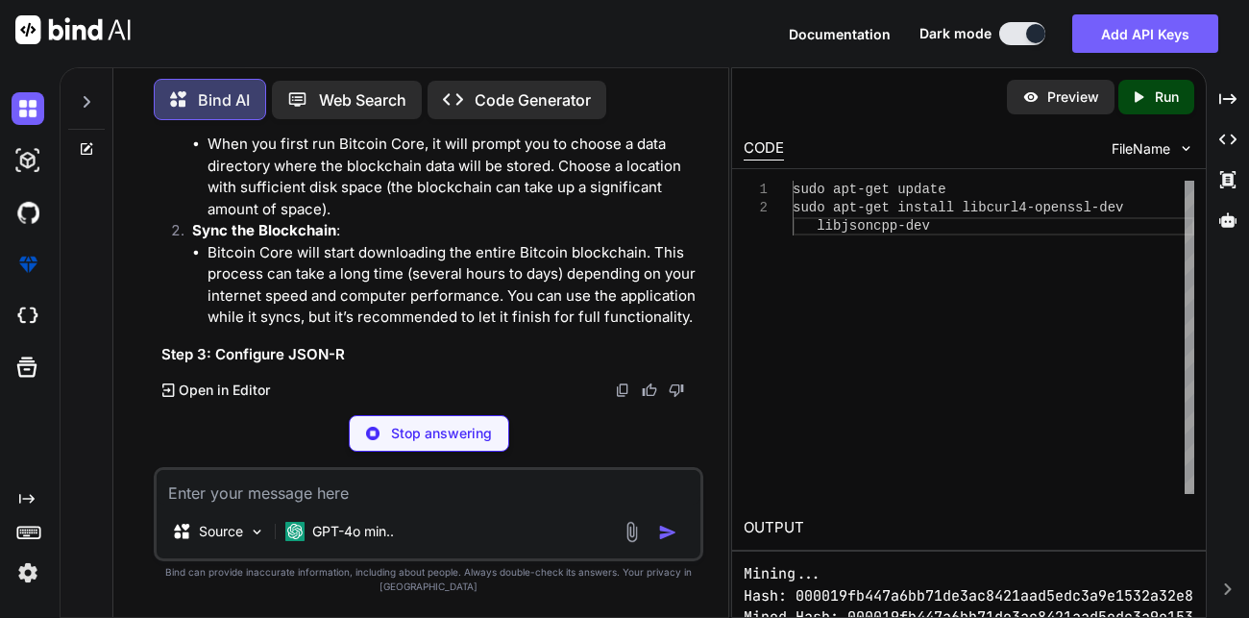
scroll to position [18454, 0]
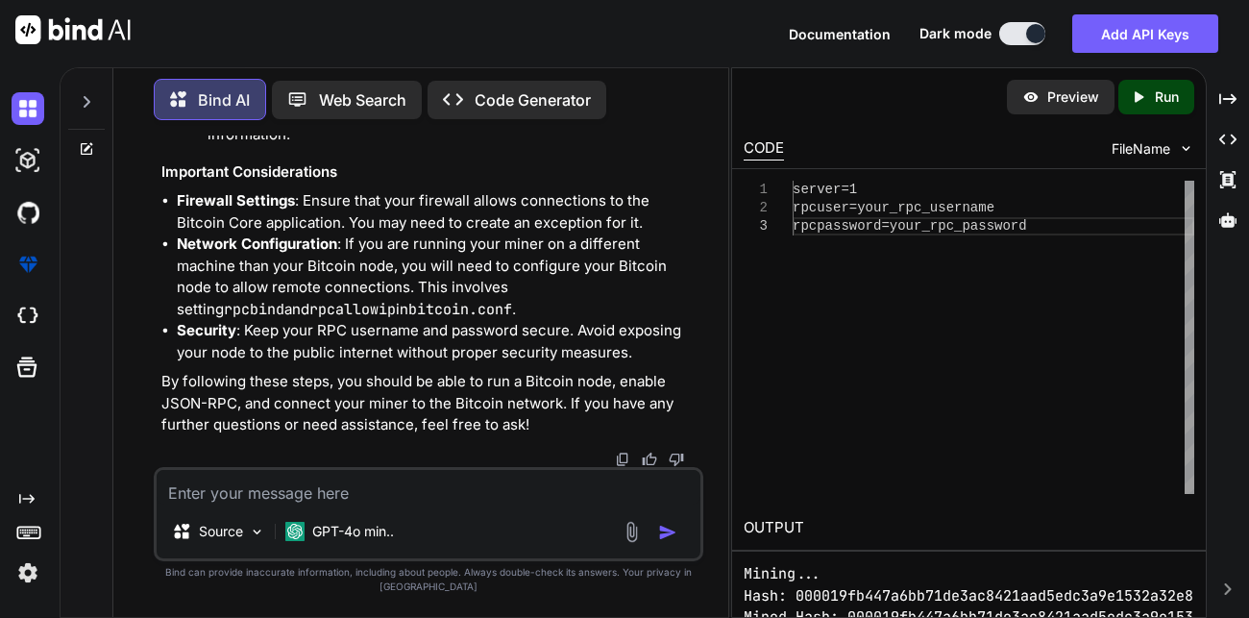
scroll to position [21517, 0]
drag, startPoint x: 279, startPoint y: 326, endPoint x: 489, endPoint y: 324, distance: 210.5
copy code "/.bitcoin/bitcoin.conf"
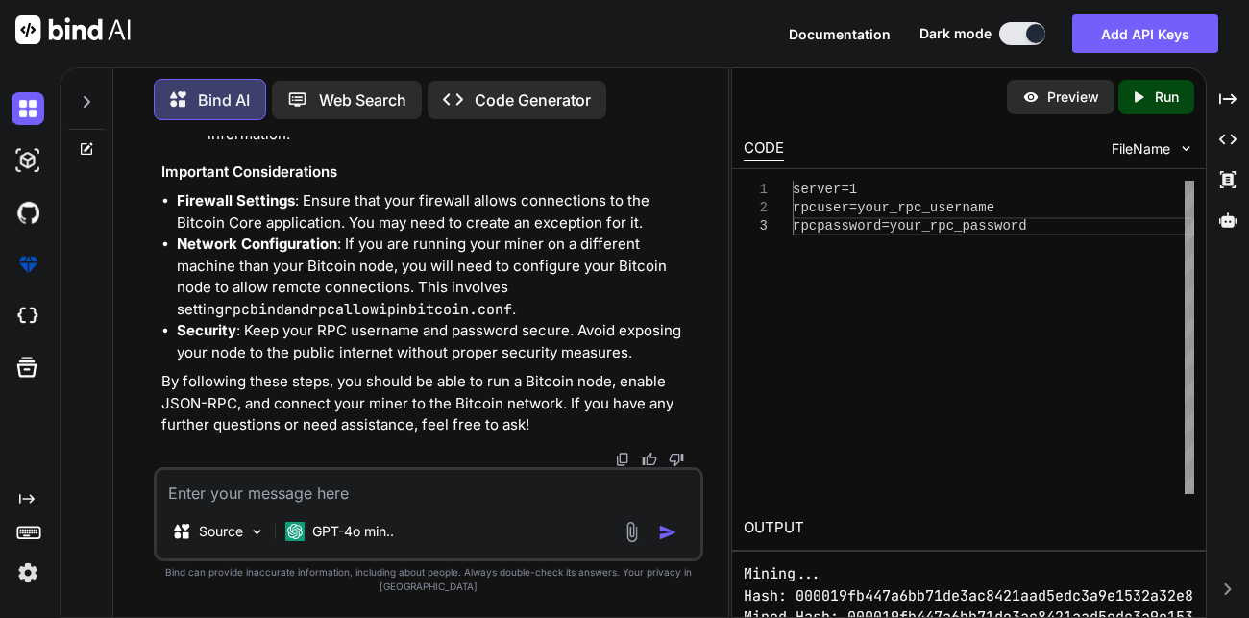
scroll to position [21541, 0]
click at [429, 505] on textarea at bounding box center [429, 487] width 544 height 35
type textarea "how to open it in codespaces"
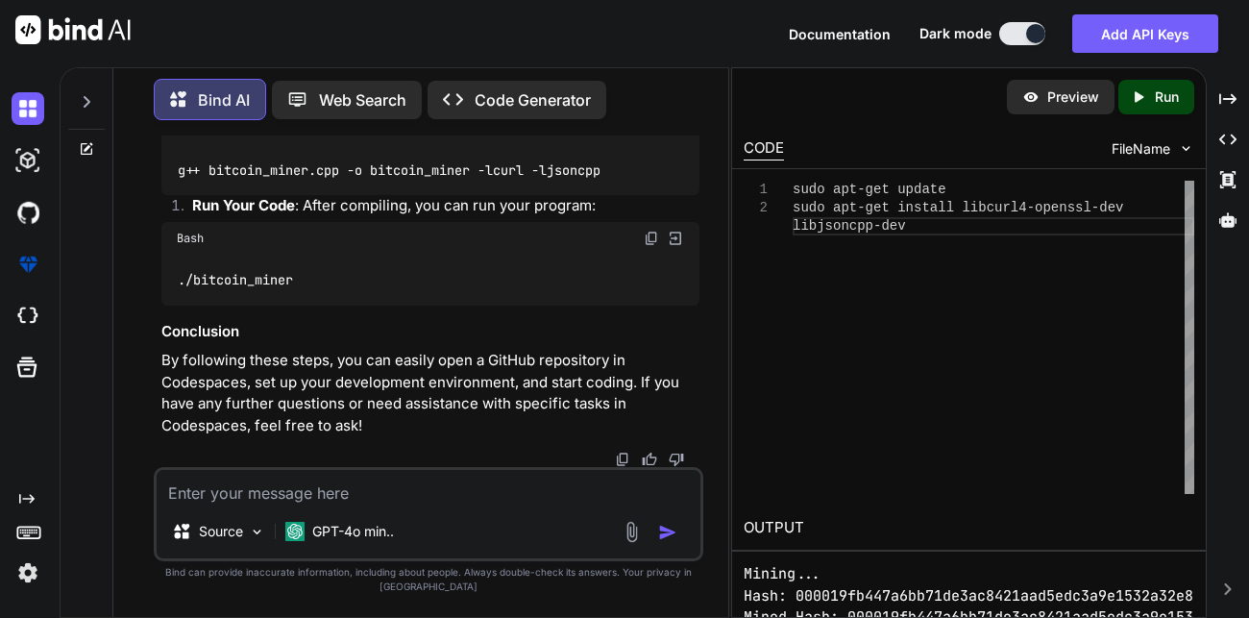
scroll to position [23484, 0]
click at [402, 505] on textarea at bounding box center [429, 487] width 544 height 35
type textarea "how to edit the rpc"
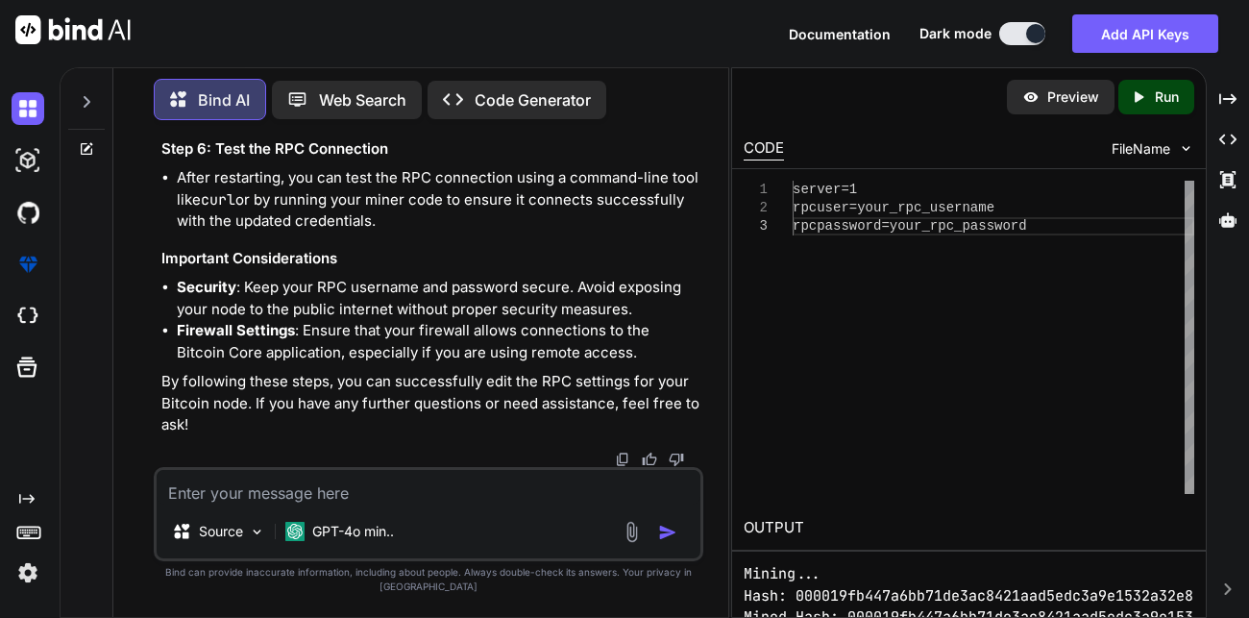
scroll to position [25584, 0]
click at [345, 494] on textarea at bounding box center [429, 487] width 544 height 35
type textarea "ok but how in codespaces"
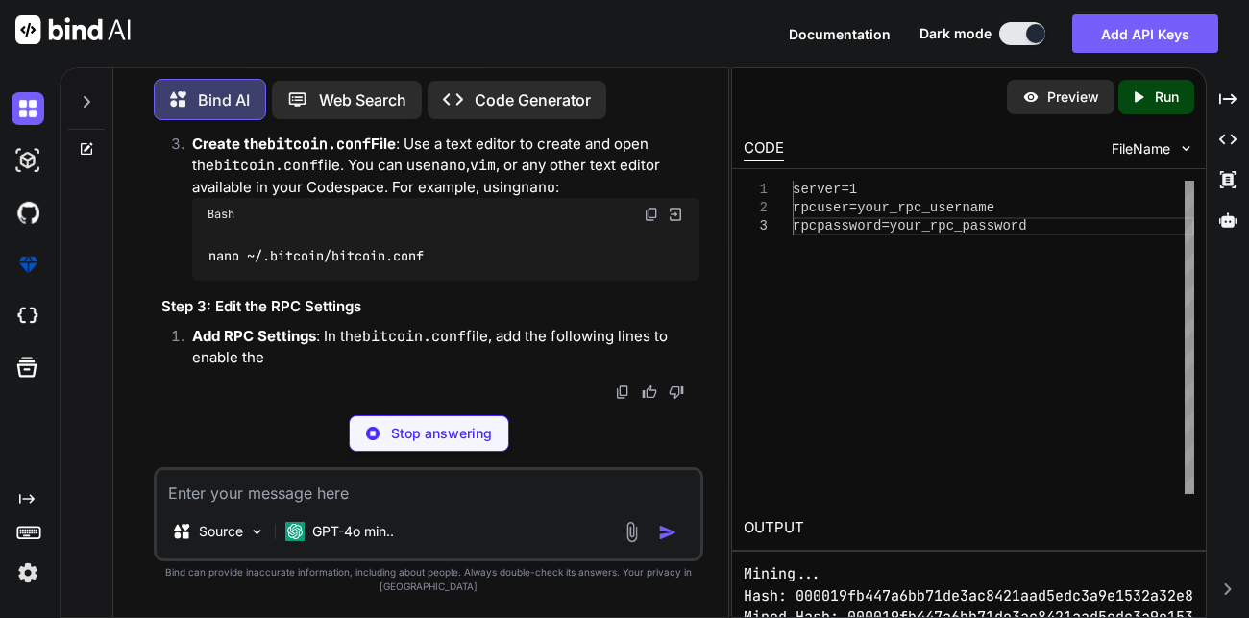
scroll to position [26266, 0]
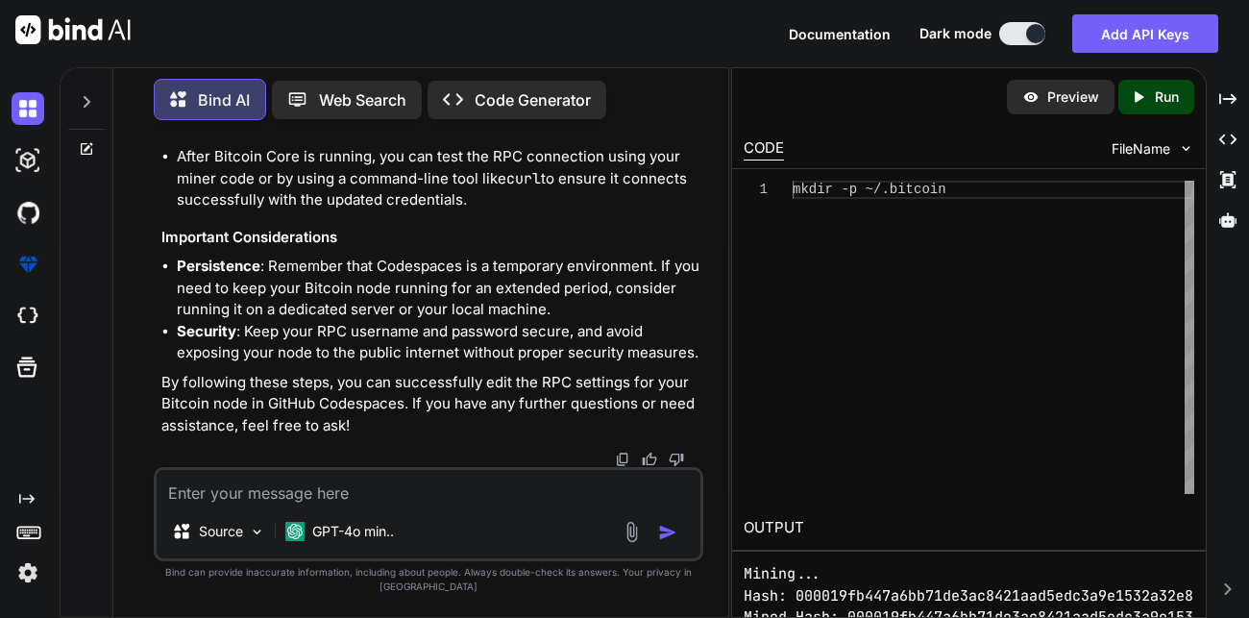
scroll to position [26362, 0]
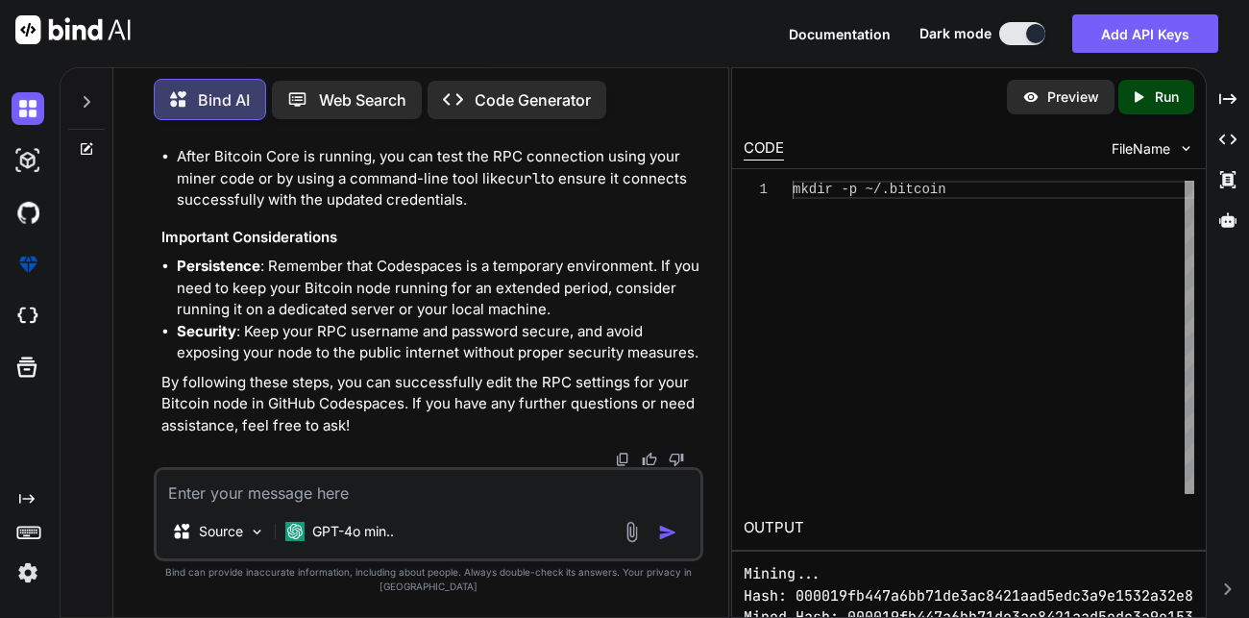
click at [401, 505] on textarea at bounding box center [429, 487] width 544 height 35
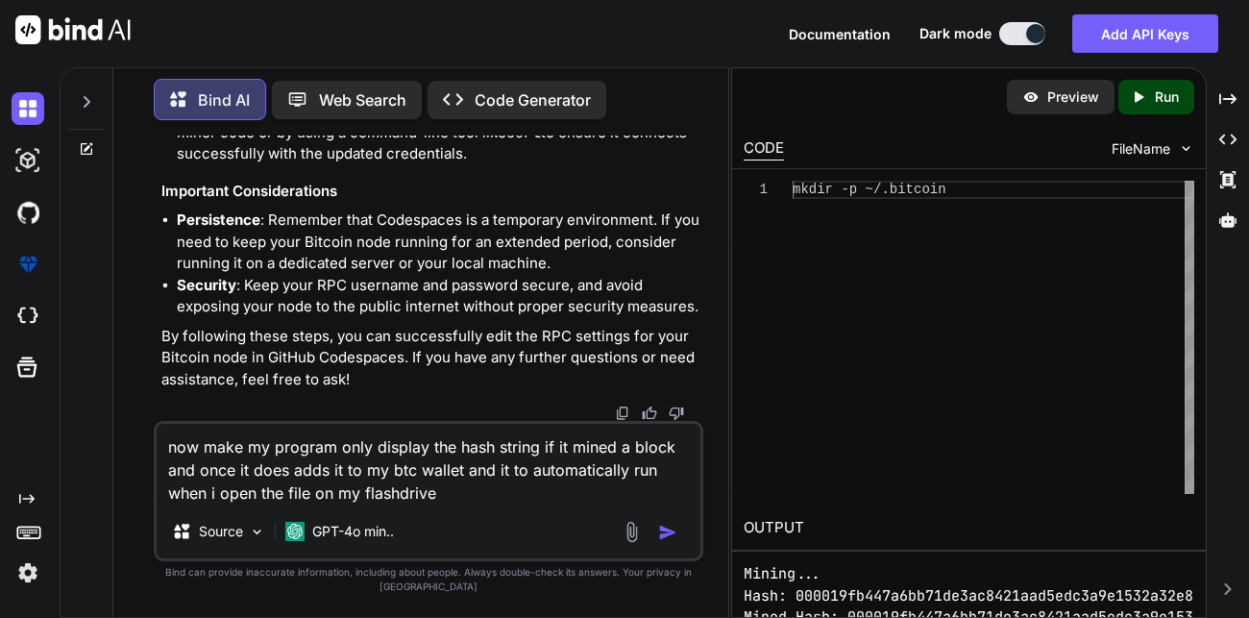
click at [673, 463] on textarea "now make my program only display the hash string if it mined a block and once i…" at bounding box center [429, 464] width 544 height 81
type textarea "now make my program only display the hash string if it mined a block and the ha…"
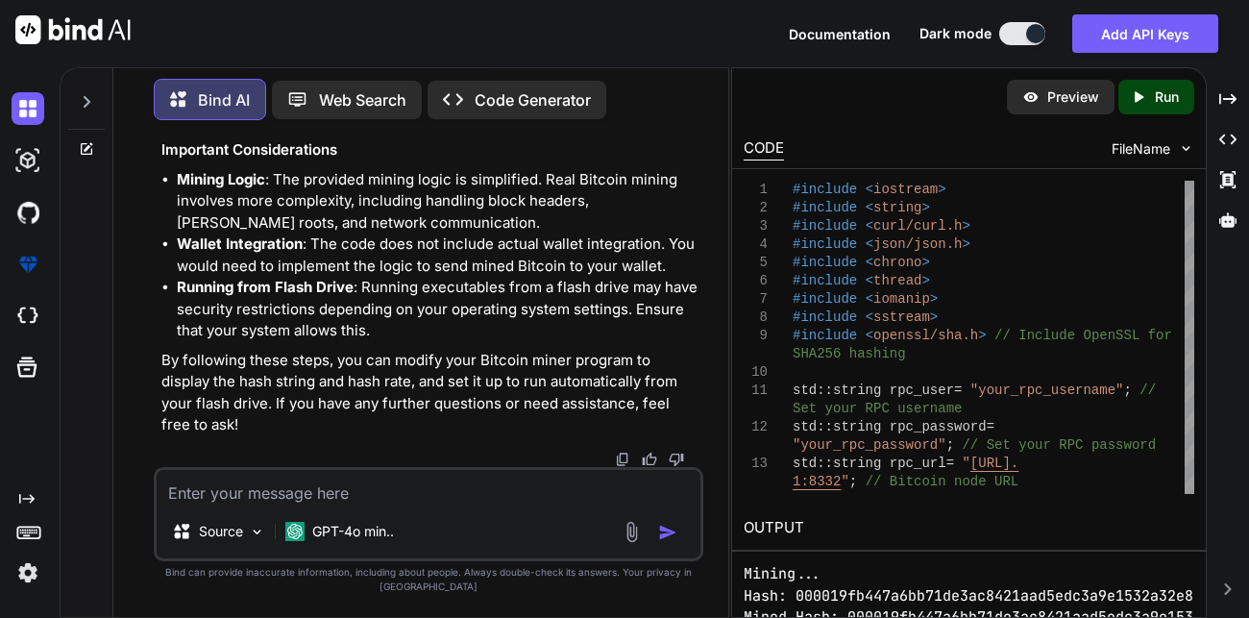
scroll to position [28126, 0]
click at [522, 505] on textarea at bounding box center [429, 487] width 544 height 35
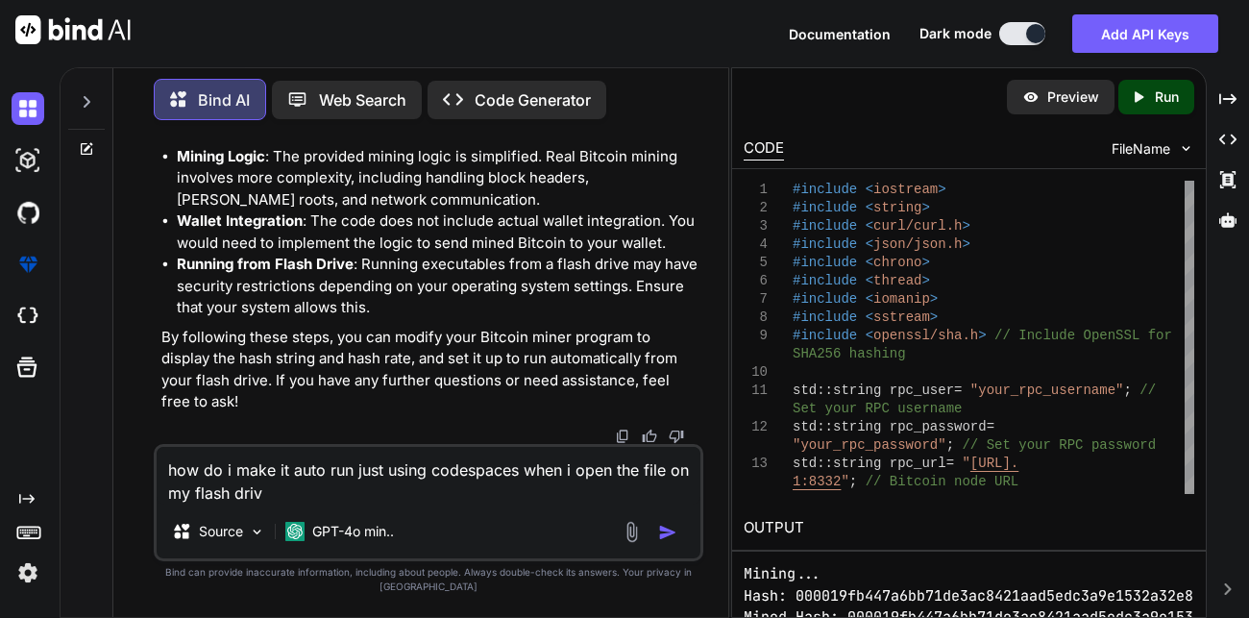
type textarea "how do i make it auto run just using codespaces when i open the file on my flas…"
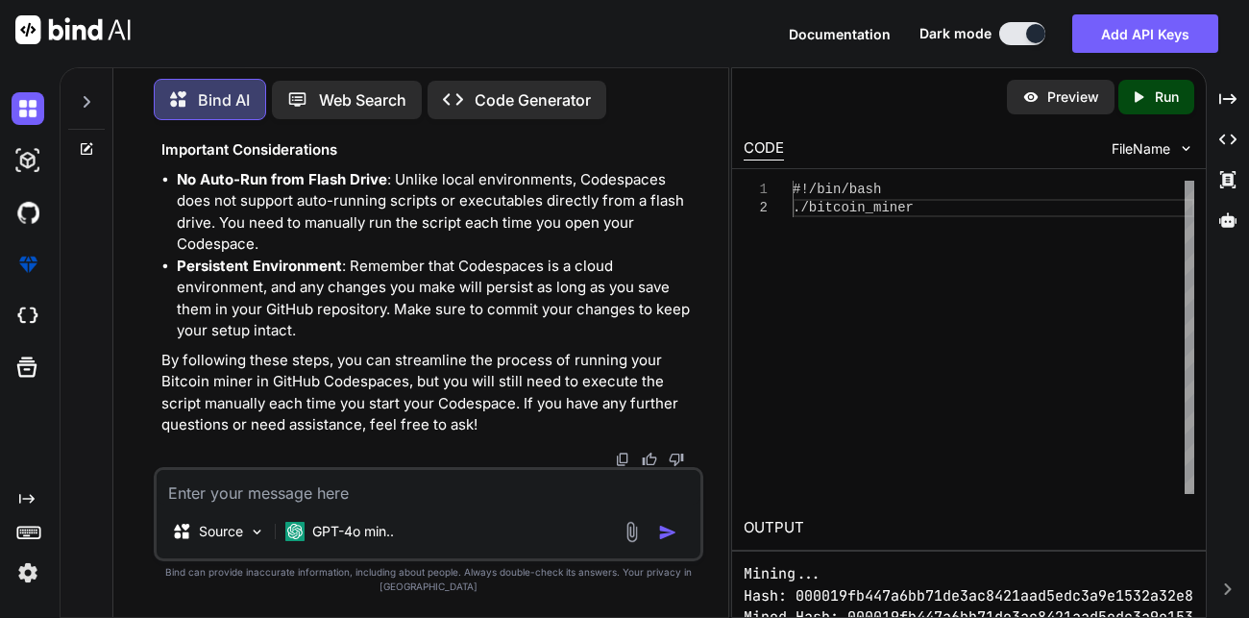
scroll to position [32572, 0]
click at [426, 505] on textarea at bounding box center [429, 487] width 544 height 35
type textarea "does this program mine real bitcoin"
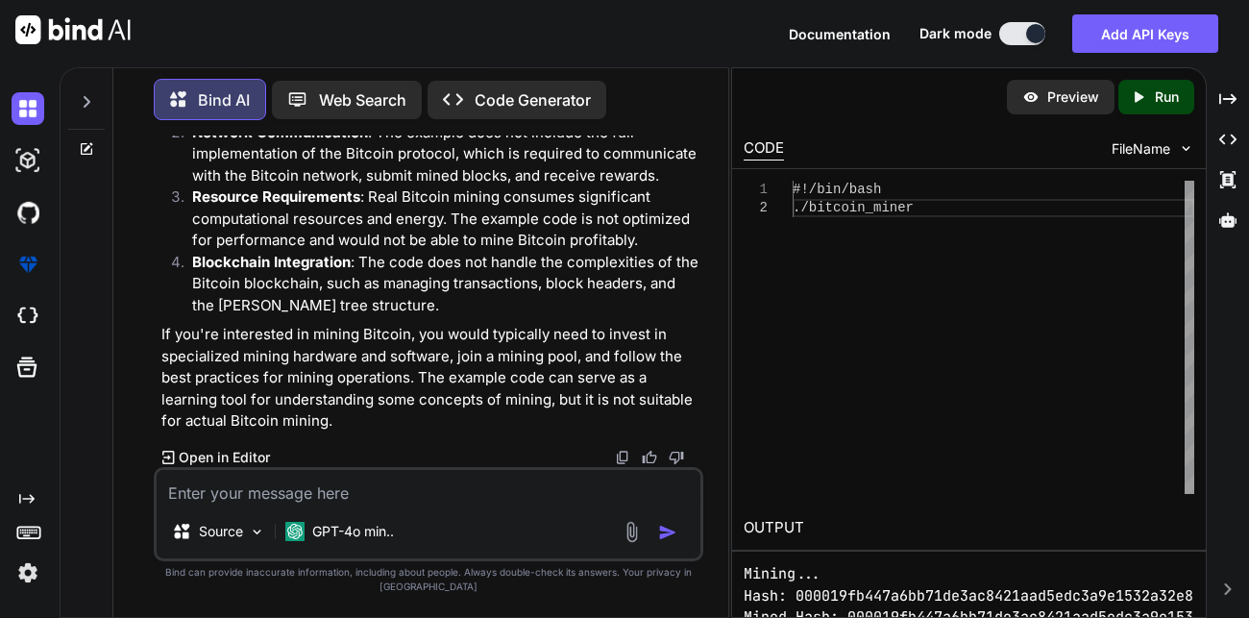
scroll to position [33188, 0]
click at [316, 505] on textarea at bounding box center [429, 487] width 544 height 35
type textarea "make it so its a asic miner from scratch that cpu mines"
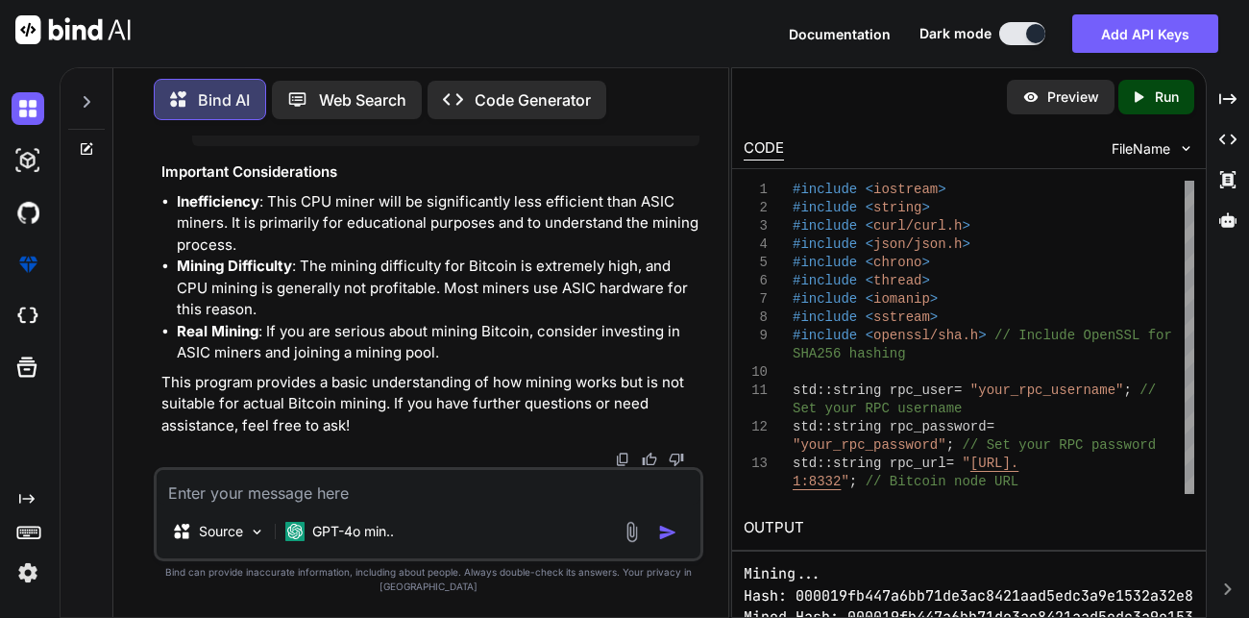
scroll to position [34787, 0]
click at [1167, 87] on p "Run" at bounding box center [1167, 96] width 24 height 19
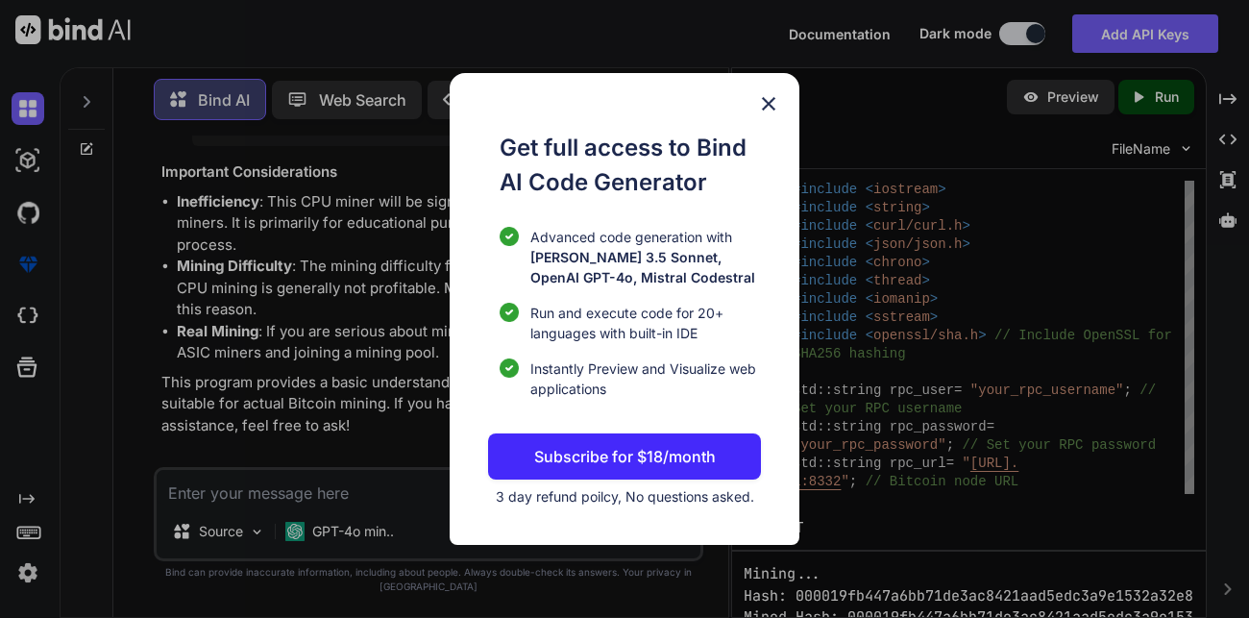
click at [776, 94] on img at bounding box center [768, 103] width 23 height 23
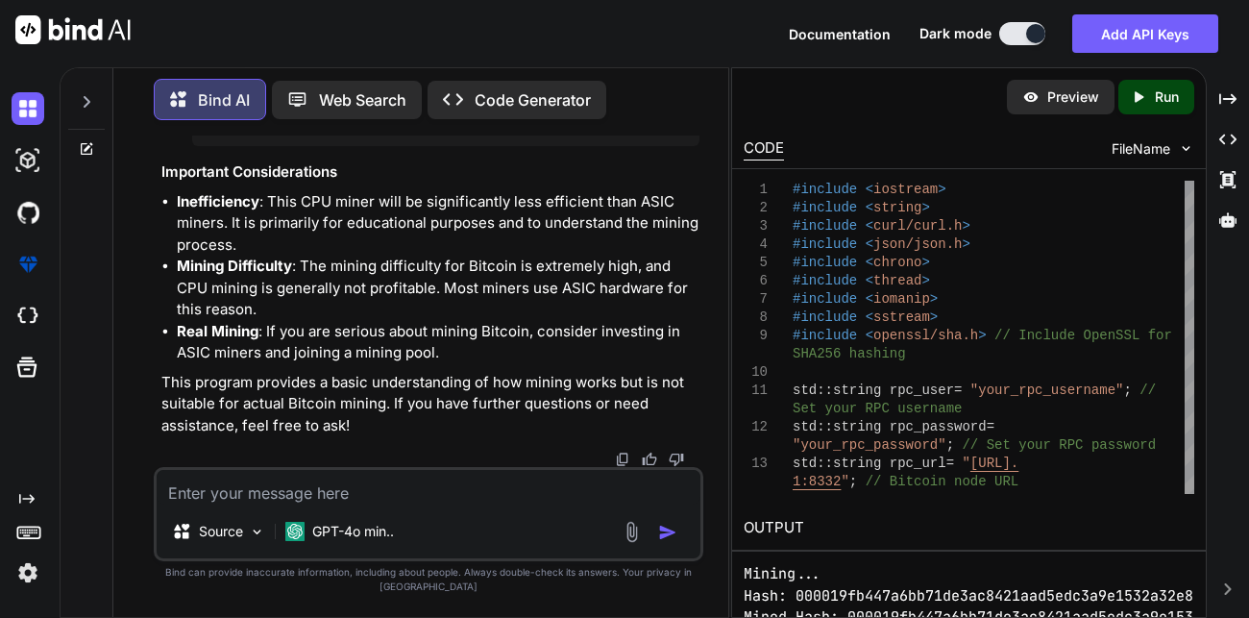
scroll to position [36336, 0]
